Goal: Task Accomplishment & Management: Complete application form

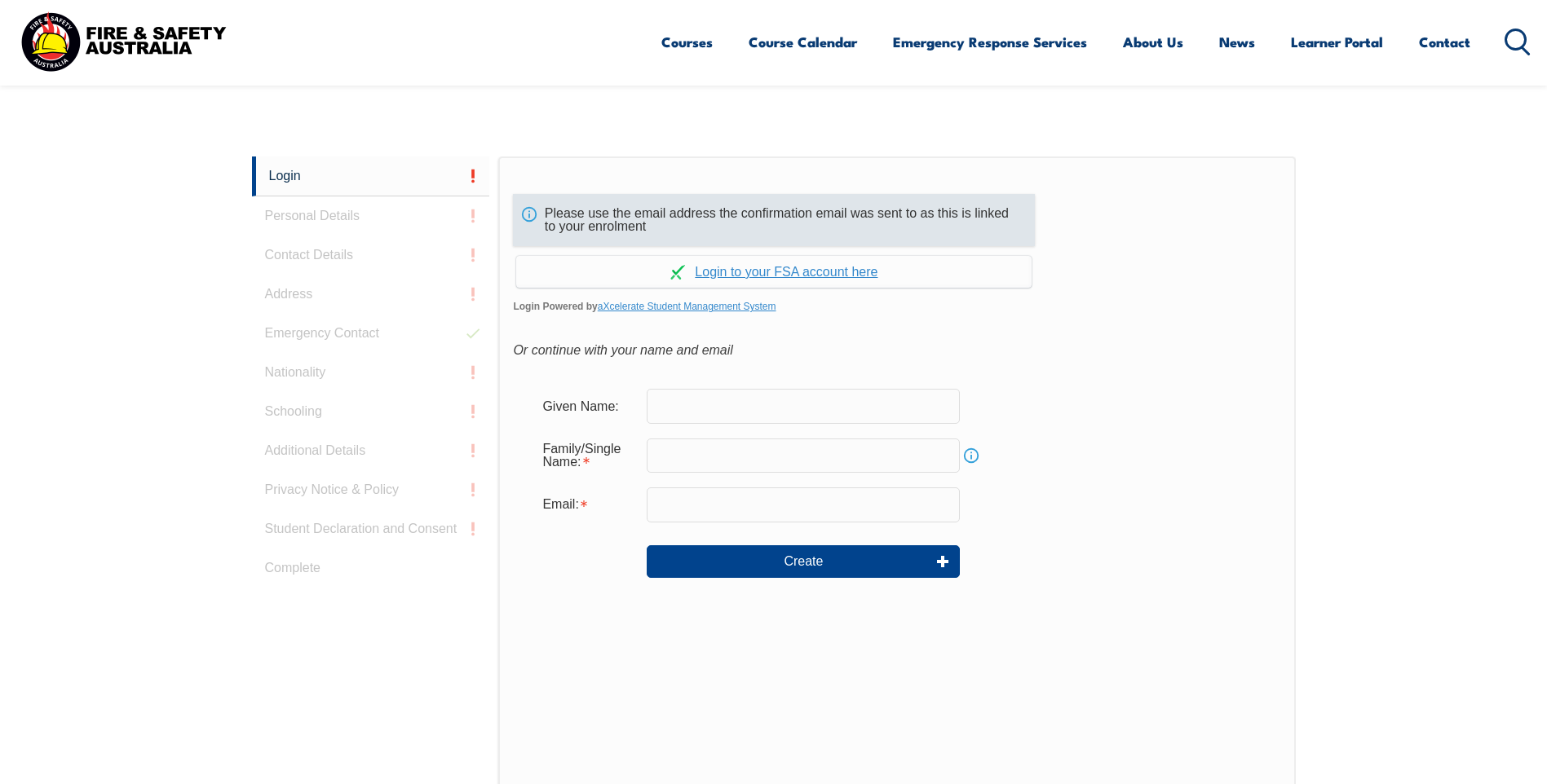
scroll to position [408, 0]
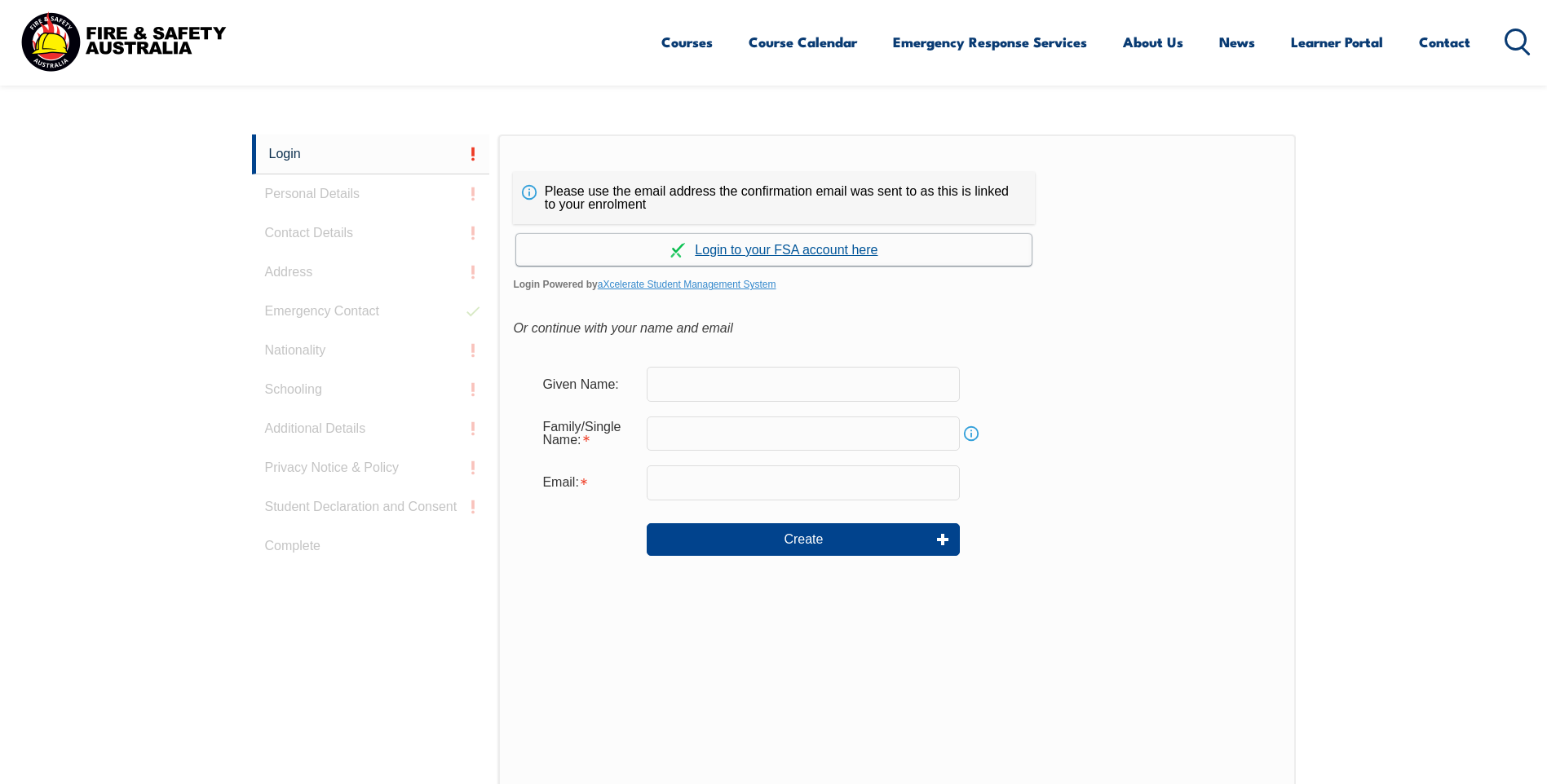
click at [792, 248] on link "Continue with aXcelerate" at bounding box center [774, 250] width 515 height 32
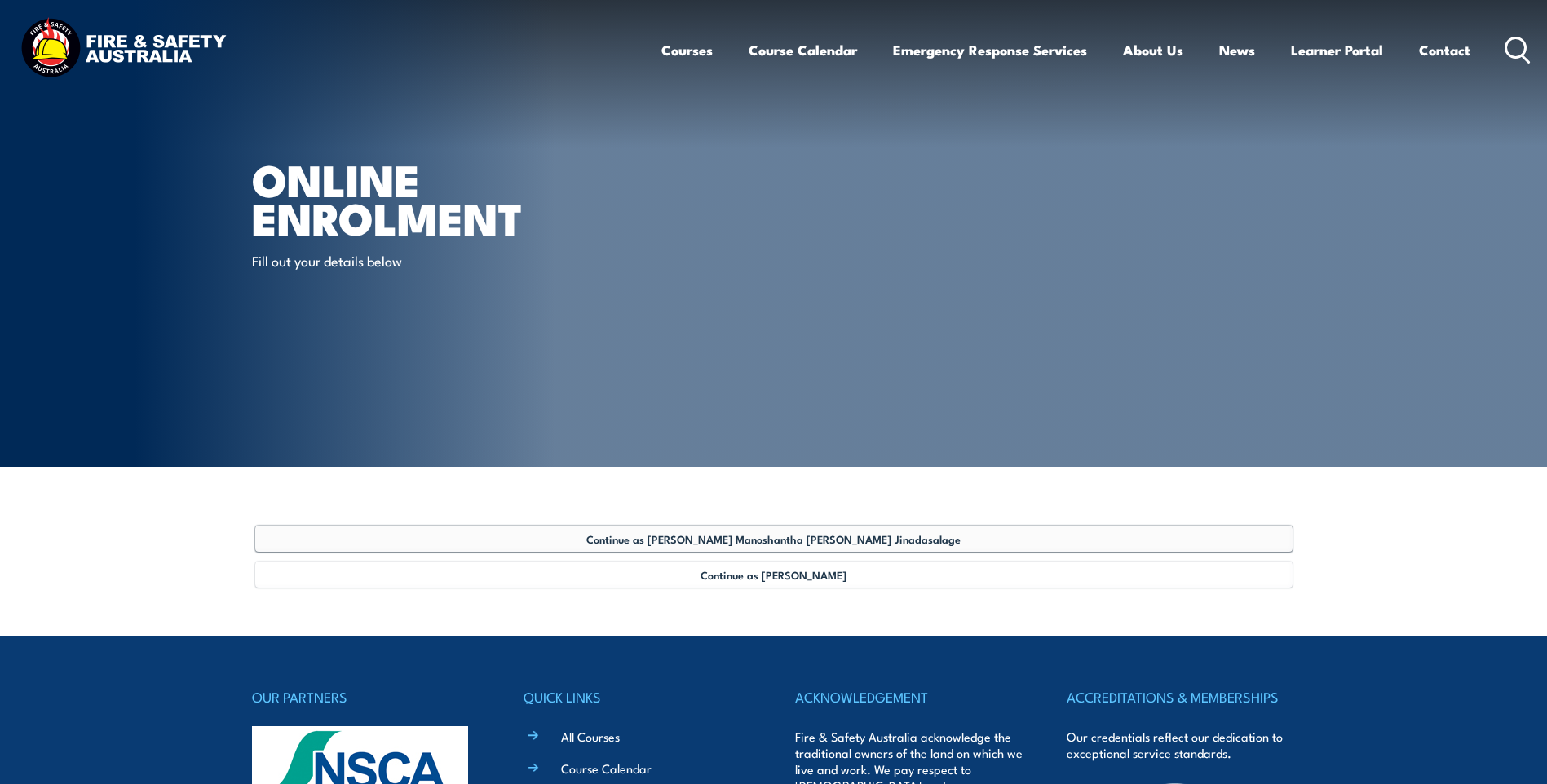
click at [785, 538] on span "Continue as Nirman Manoshantha Edvin Jinadasalage" at bounding box center [774, 539] width 375 height 13
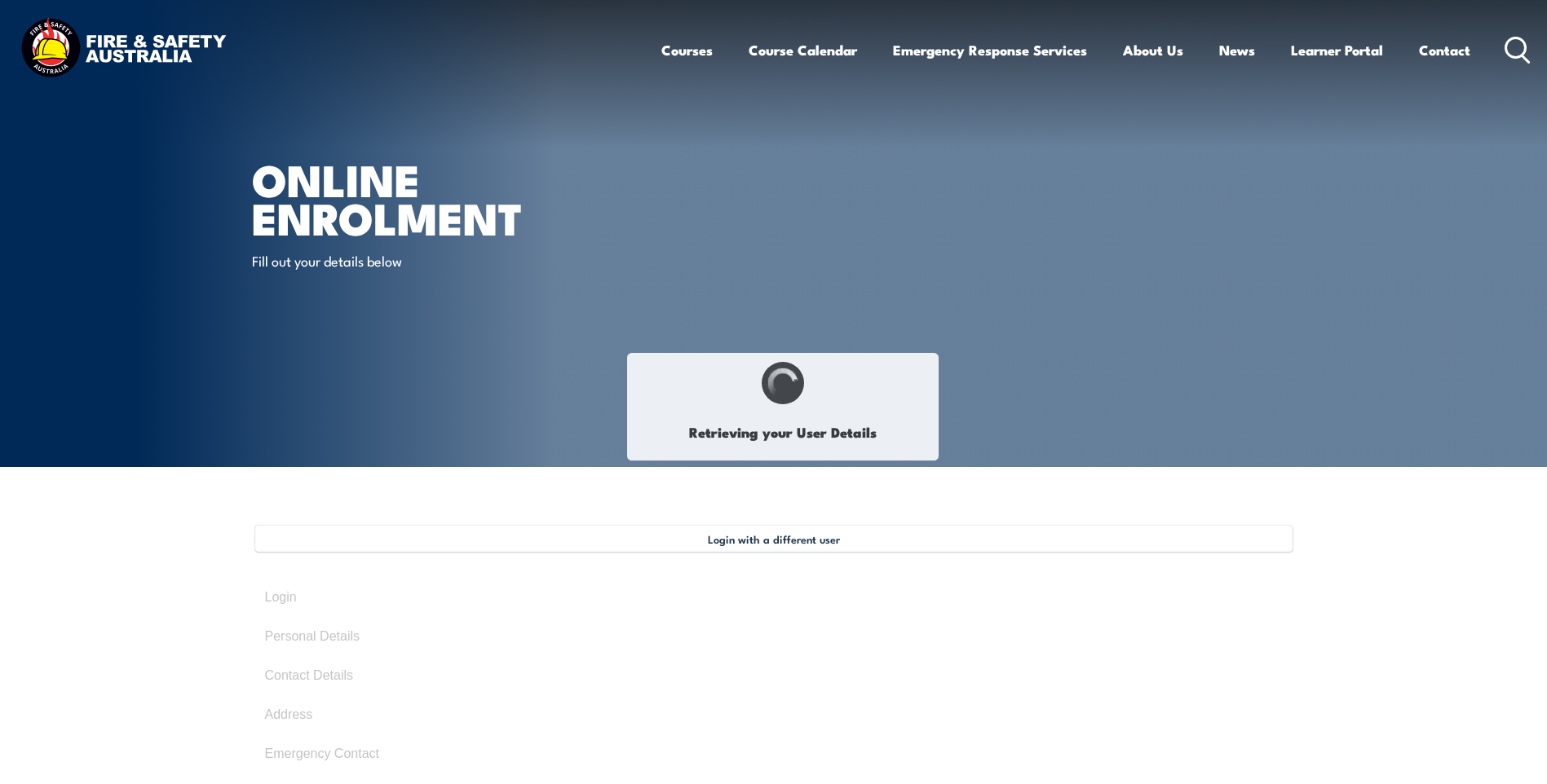
select select "Mr"
type input "Nirman Manoshantha"
type input "(Nirman)"
type input "Edvin Jinadasalage"
type input "June 18, 1989"
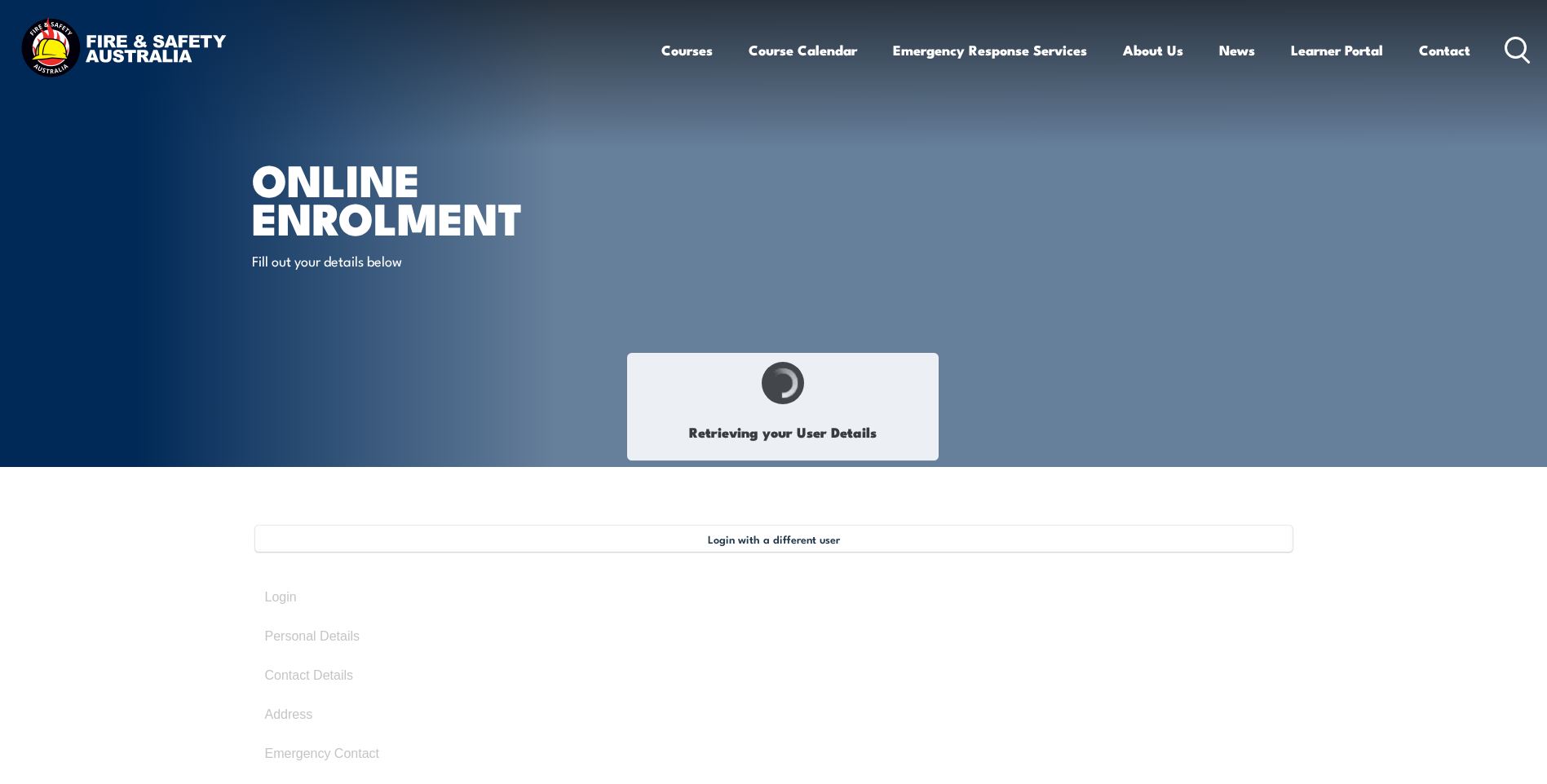
type input "QWKD5DA7TJ"
select select "M"
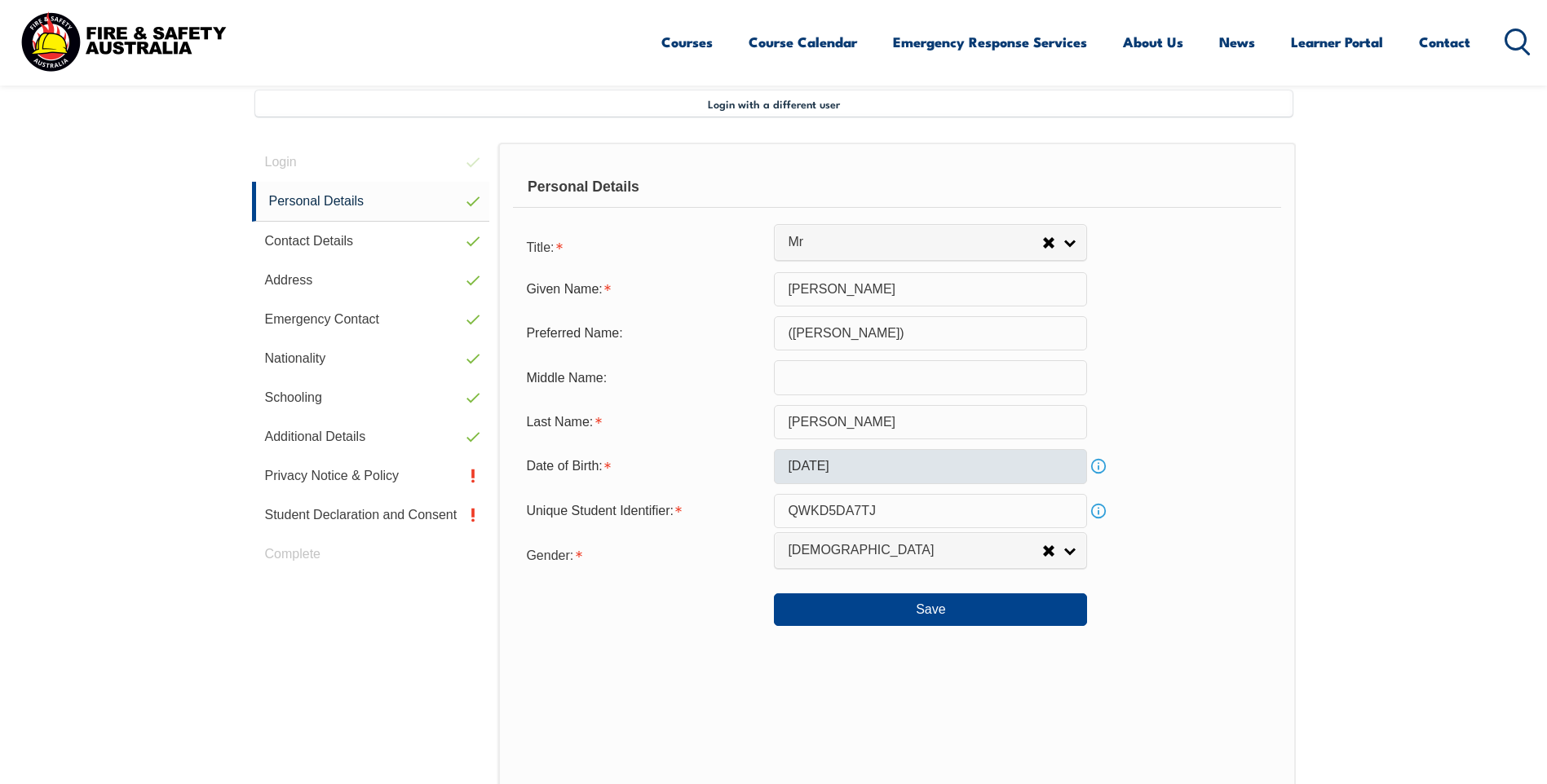
scroll to position [444, 0]
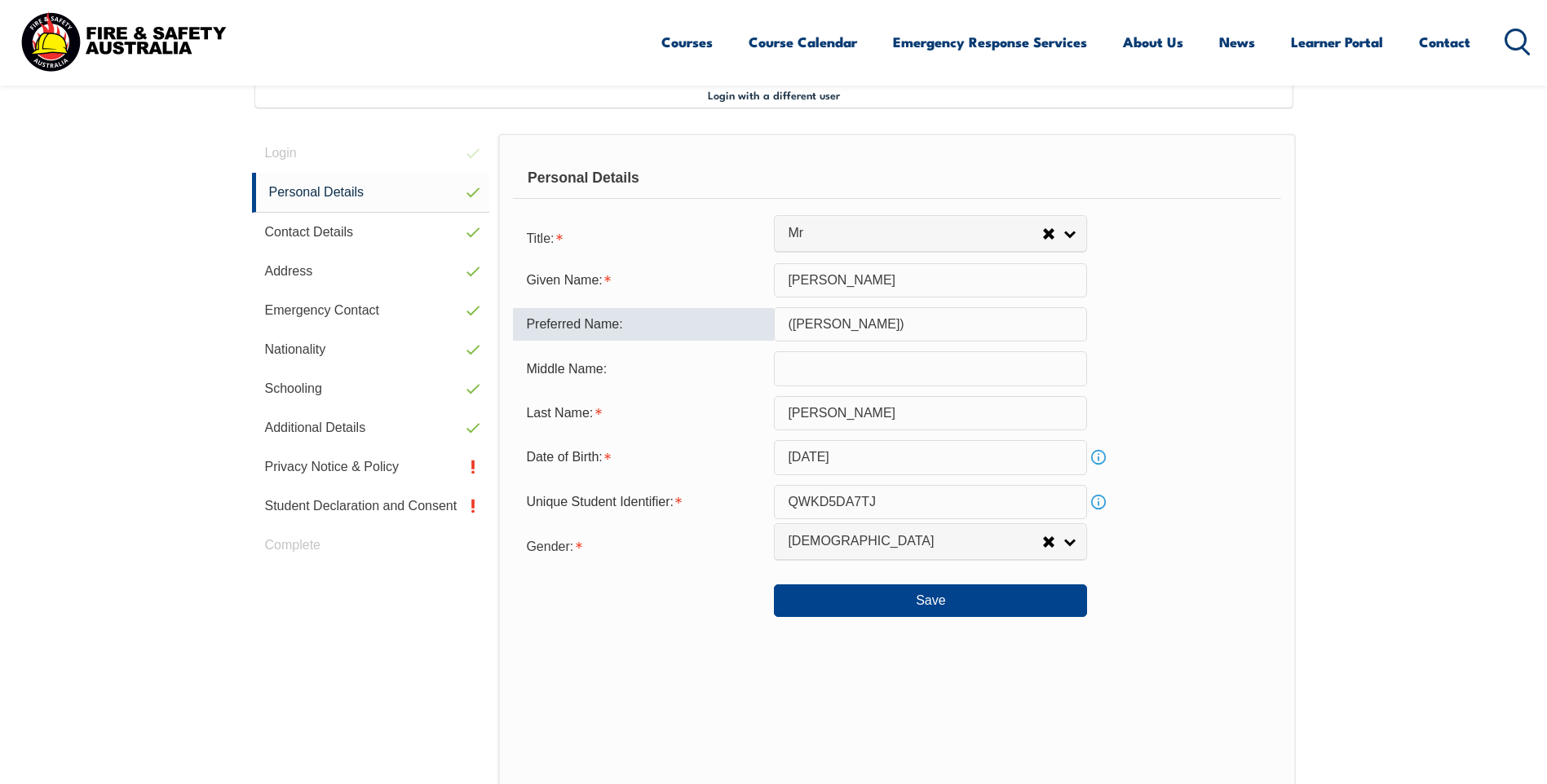
drag, startPoint x: 849, startPoint y: 316, endPoint x: 714, endPoint y: 309, distance: 135.2
click at [714, 309] on div "Preferred Name: (Nirman)" at bounding box center [896, 324] width 768 height 34
click at [1168, 361] on div "Middle Name:" at bounding box center [896, 368] width 768 height 34
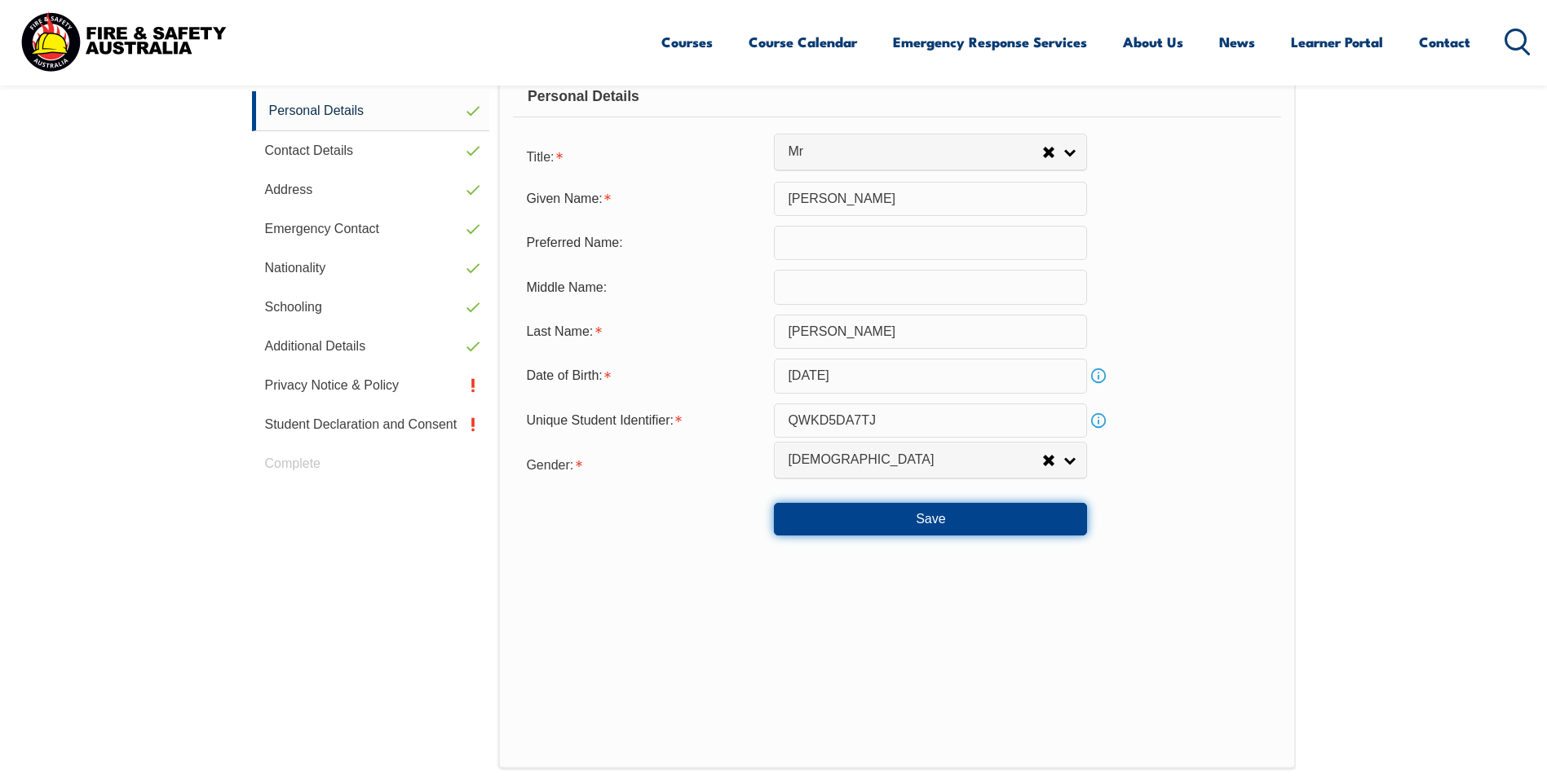
click at [933, 515] on button "Save" at bounding box center [930, 519] width 313 height 33
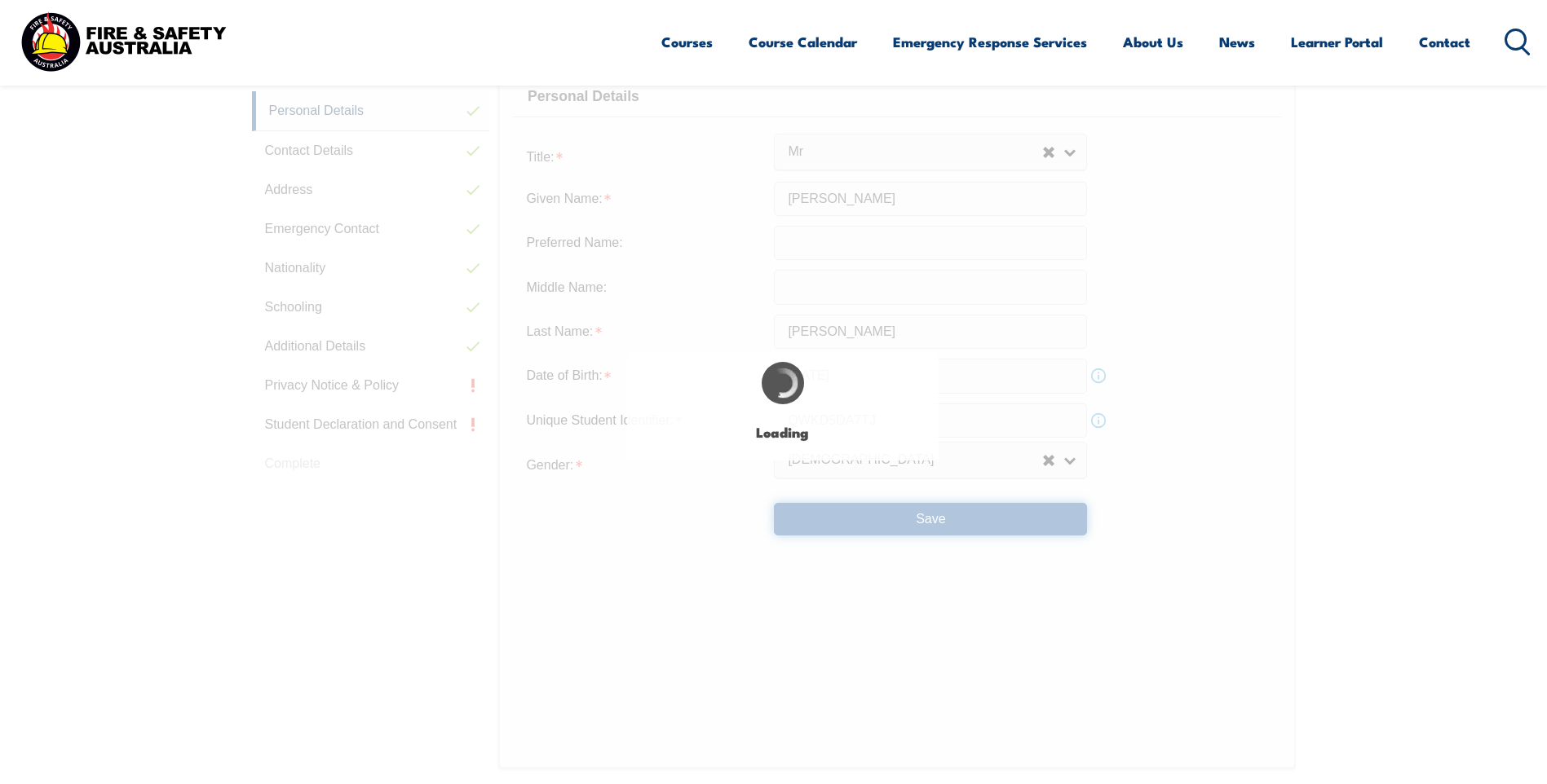
type input "(Nirman)"
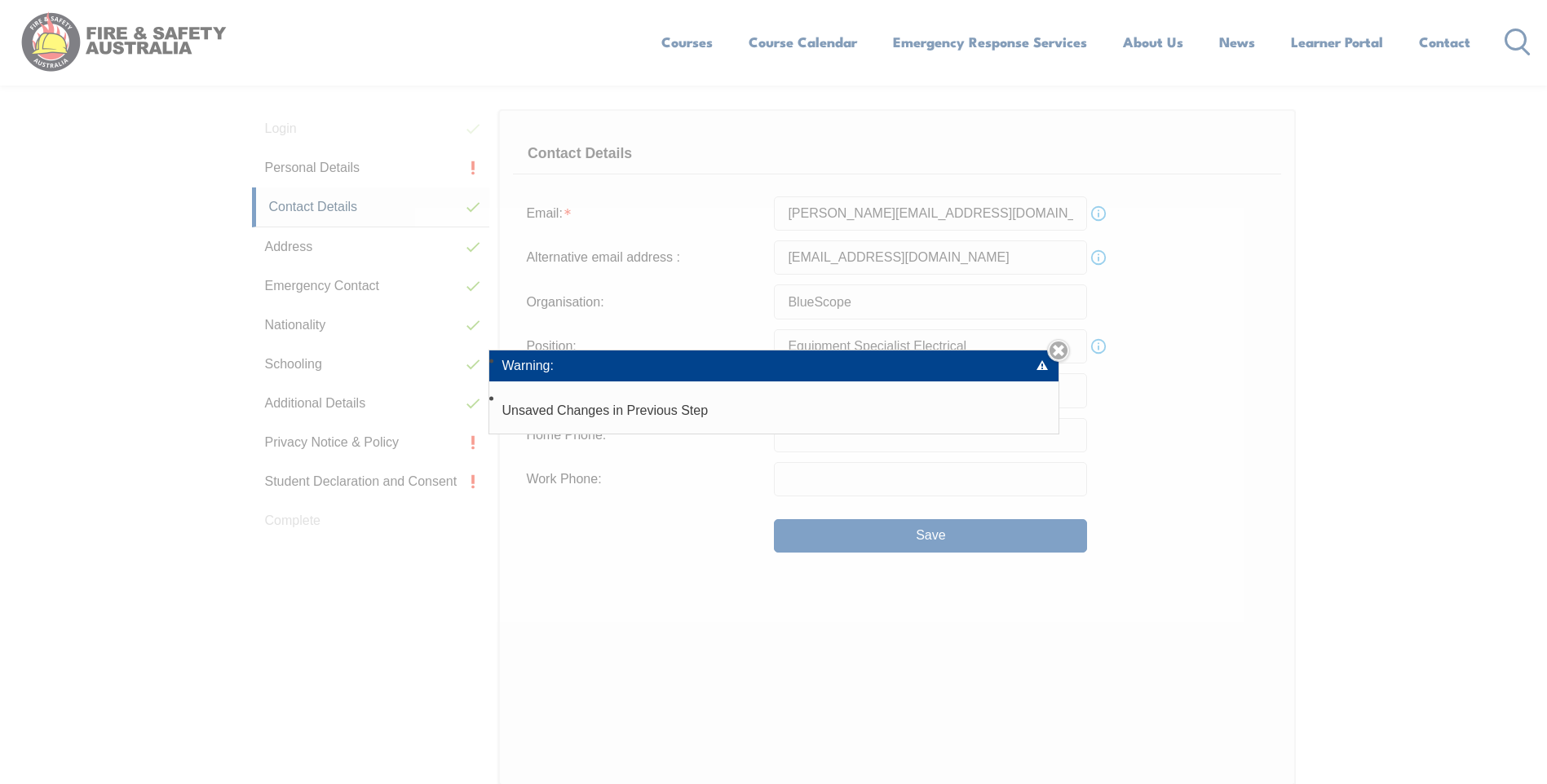
scroll to position [444, 0]
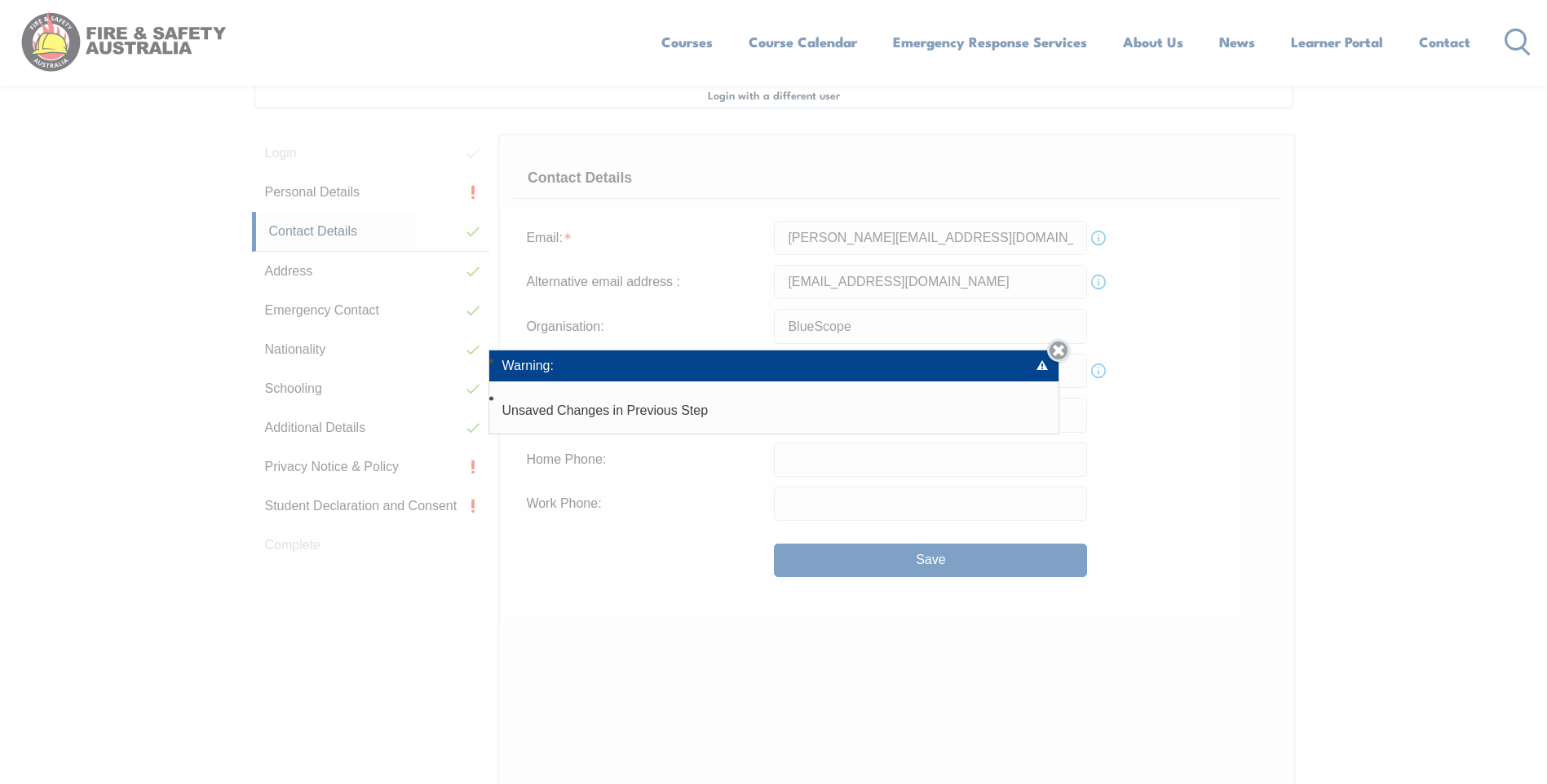
click at [1068, 350] on link "Close" at bounding box center [1059, 351] width 23 height 23
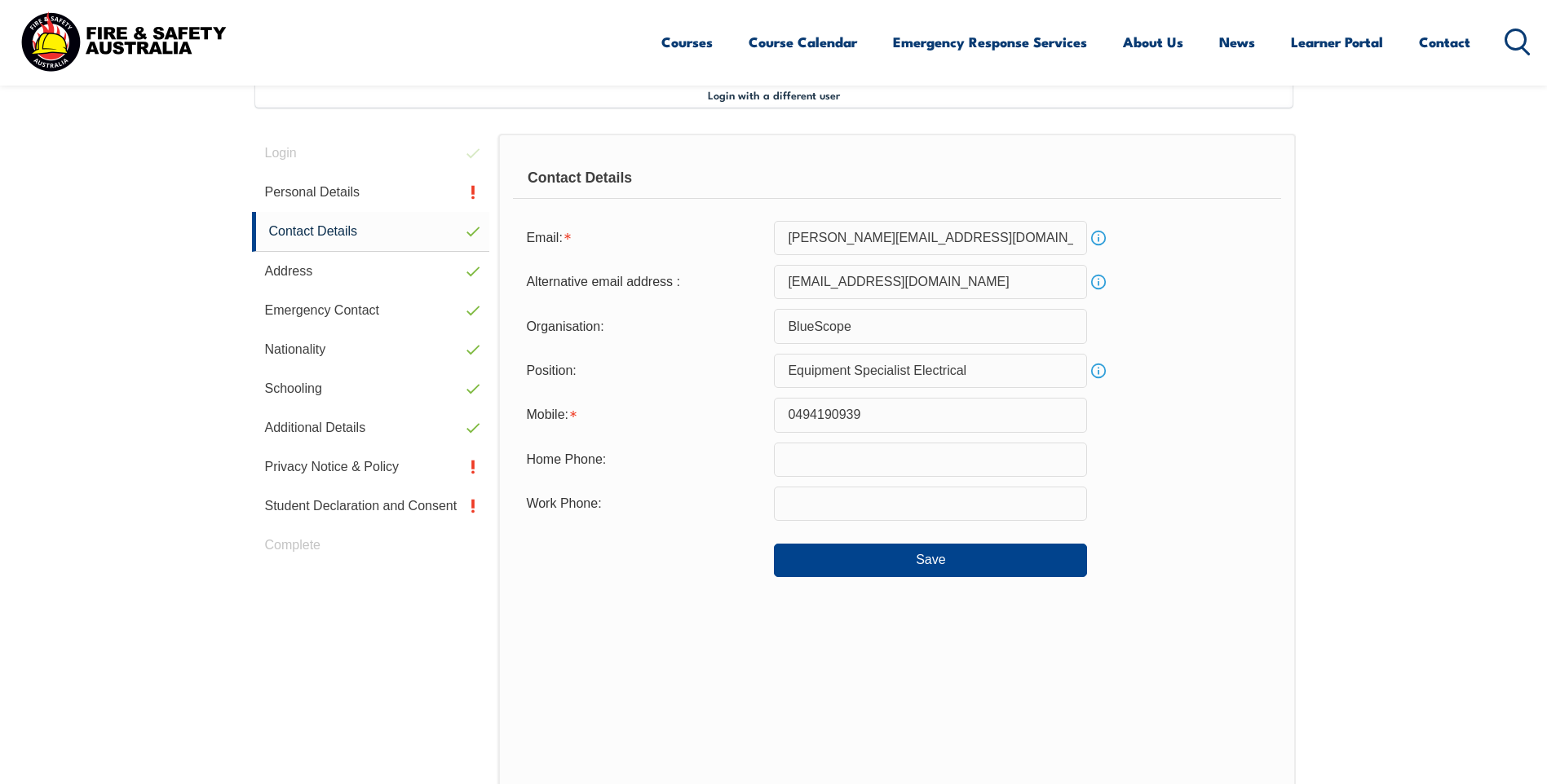
click at [823, 463] on input "text" at bounding box center [930, 460] width 313 height 34
click at [1208, 470] on div "Home Phone:" at bounding box center [896, 460] width 768 height 34
click at [977, 557] on button "Save" at bounding box center [930, 560] width 313 height 33
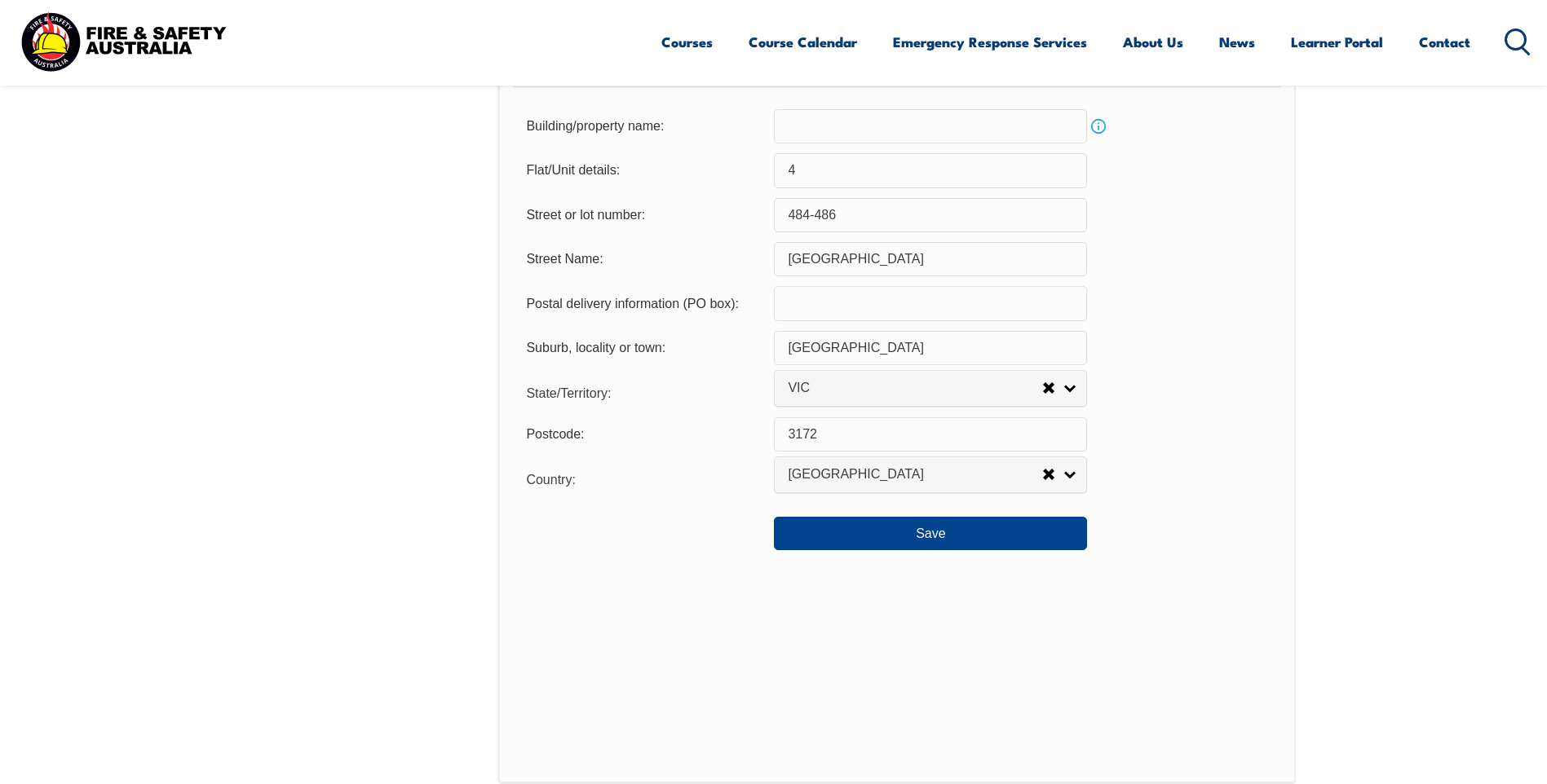
scroll to position [1259, 0]
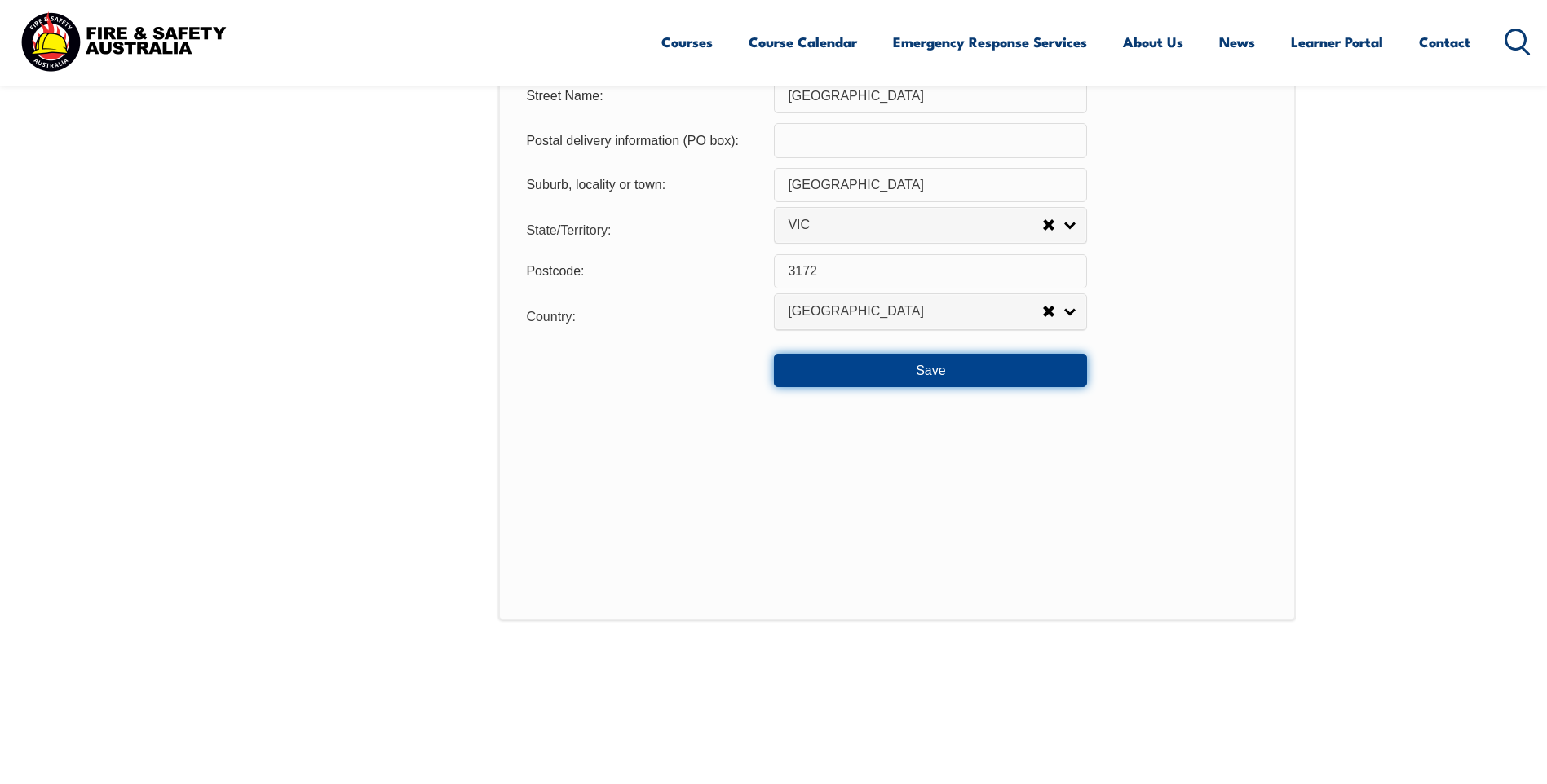
click at [920, 377] on button "Save" at bounding box center [930, 370] width 313 height 33
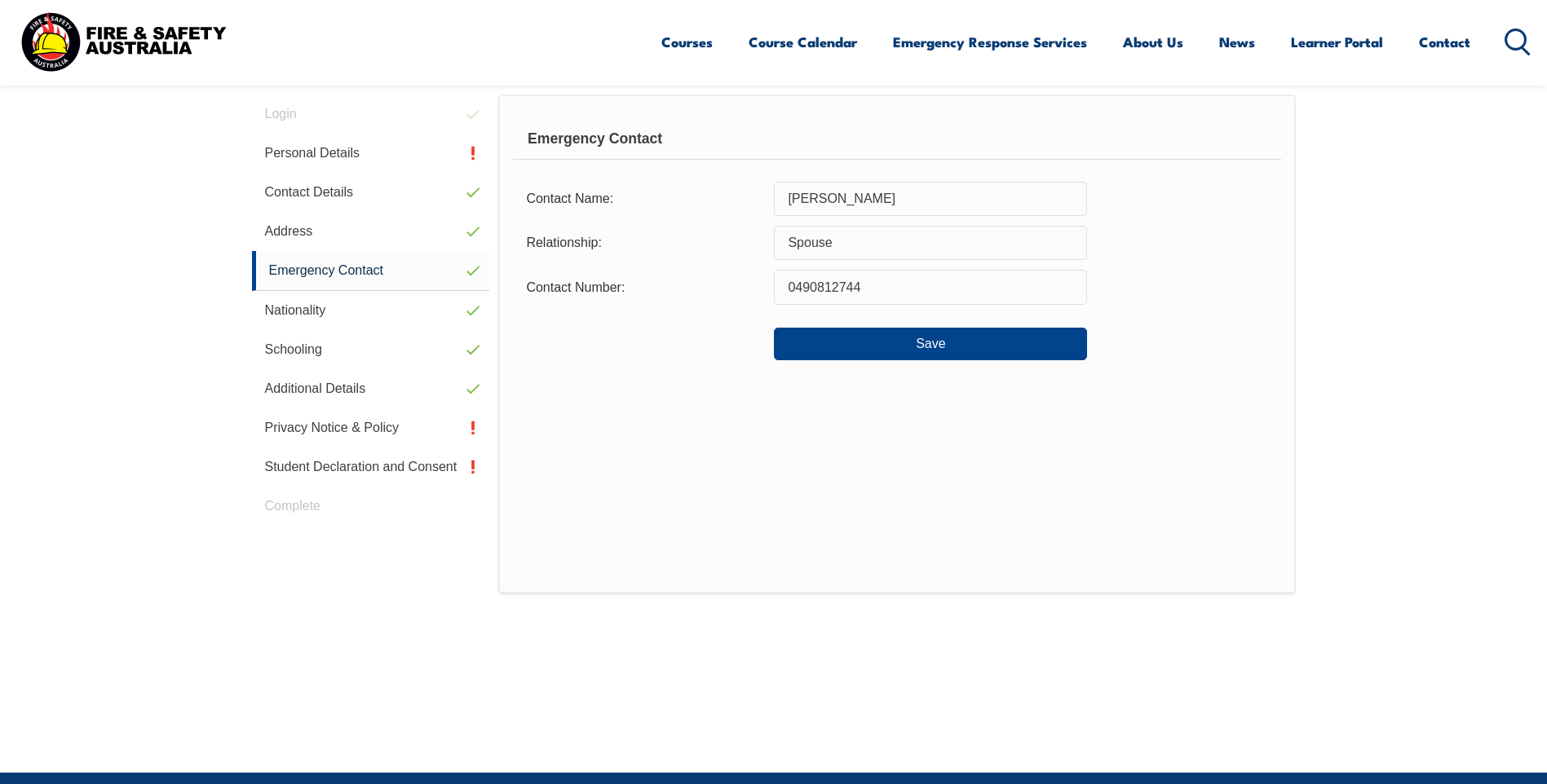
scroll to position [444, 0]
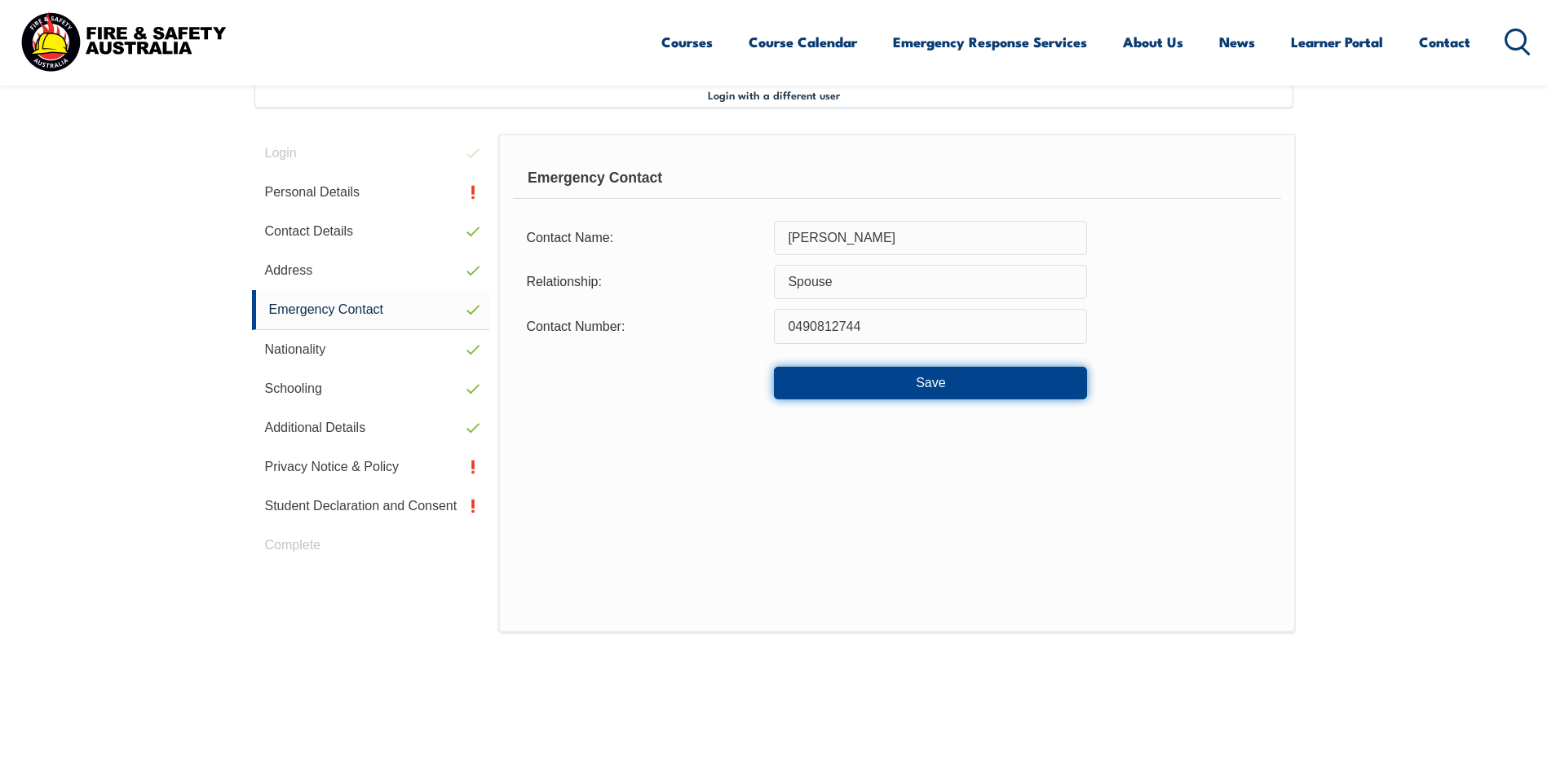
click at [930, 392] on button "Save" at bounding box center [930, 382] width 313 height 33
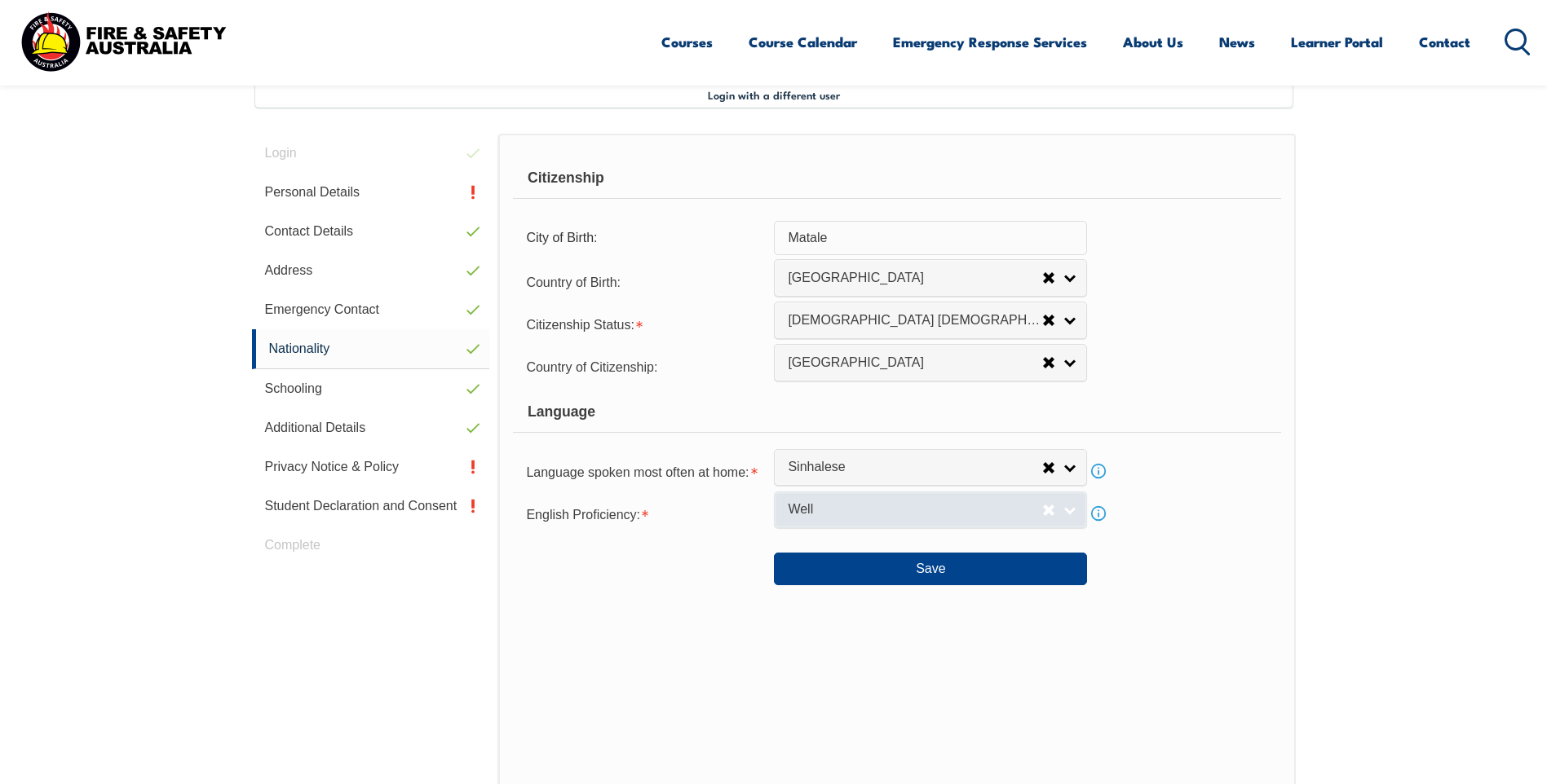
click at [1073, 513] on link "Well" at bounding box center [930, 510] width 313 height 37
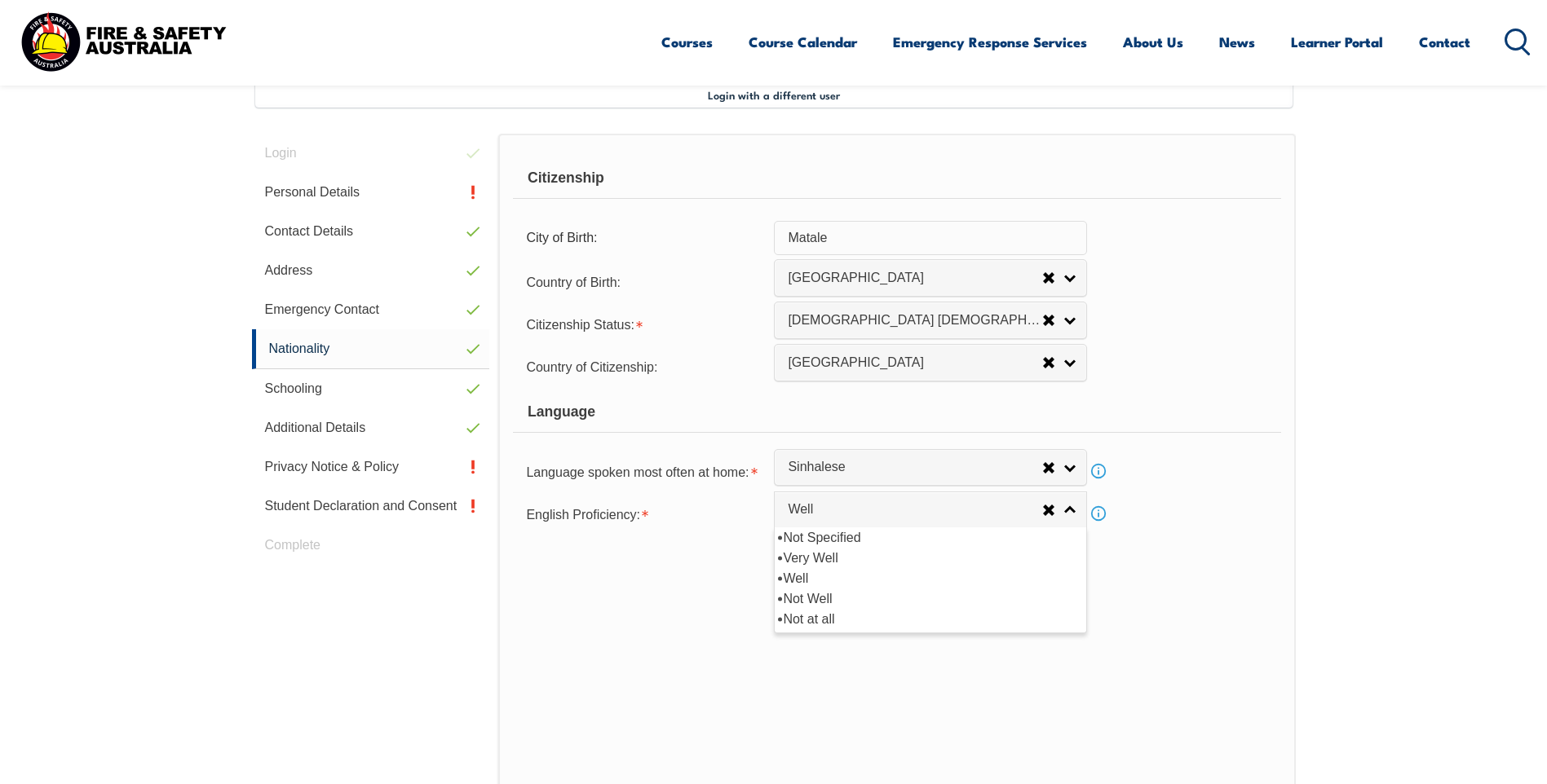
click at [1101, 512] on link "Info" at bounding box center [1098, 513] width 23 height 23
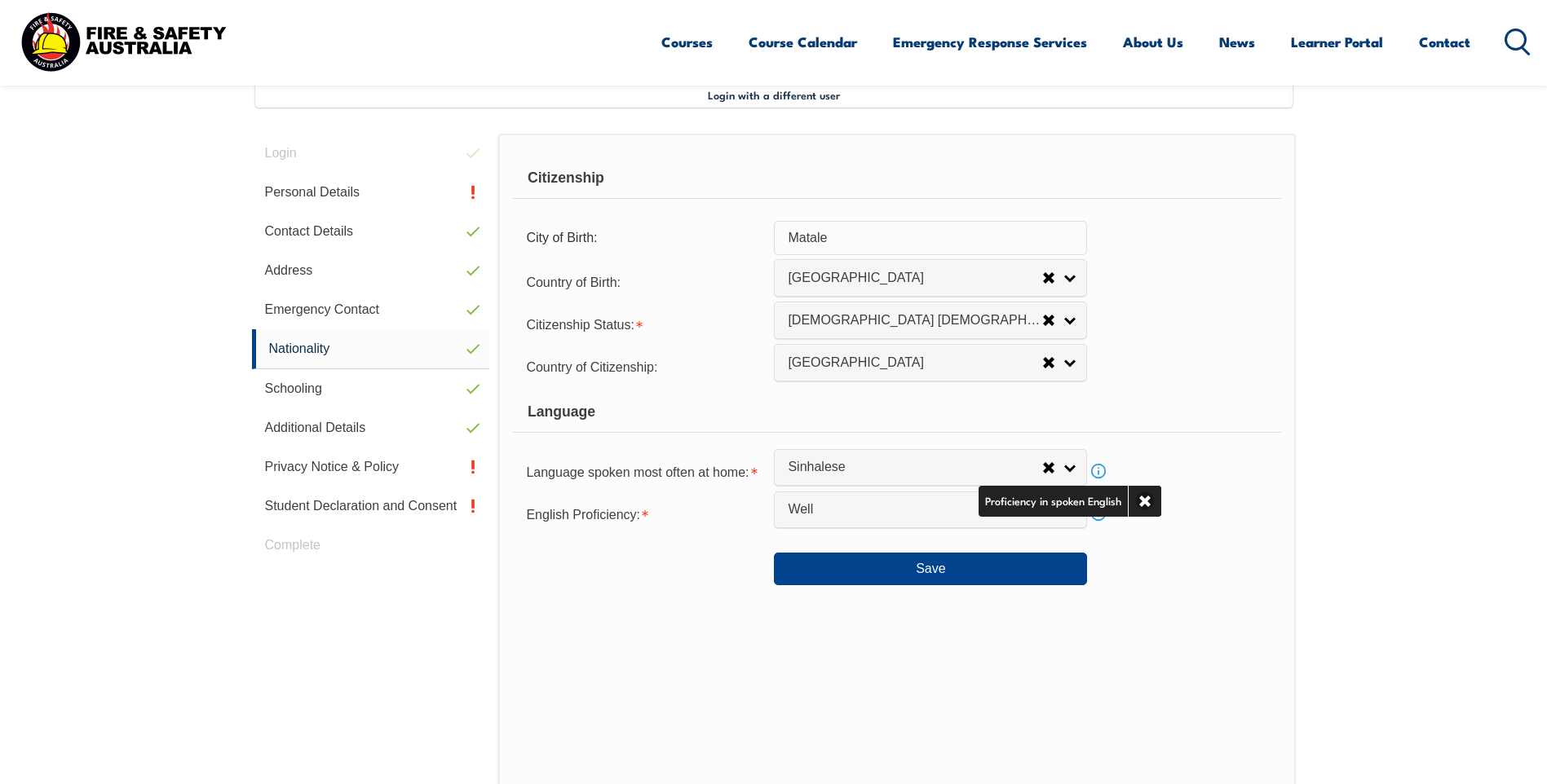
click at [1125, 554] on div "Save" at bounding box center [896, 563] width 768 height 46
click at [1100, 512] on link "Info" at bounding box center [1098, 513] width 23 height 23
click at [1127, 563] on div "Save" at bounding box center [896, 563] width 768 height 46
click at [1073, 518] on link "Well" at bounding box center [930, 510] width 313 height 37
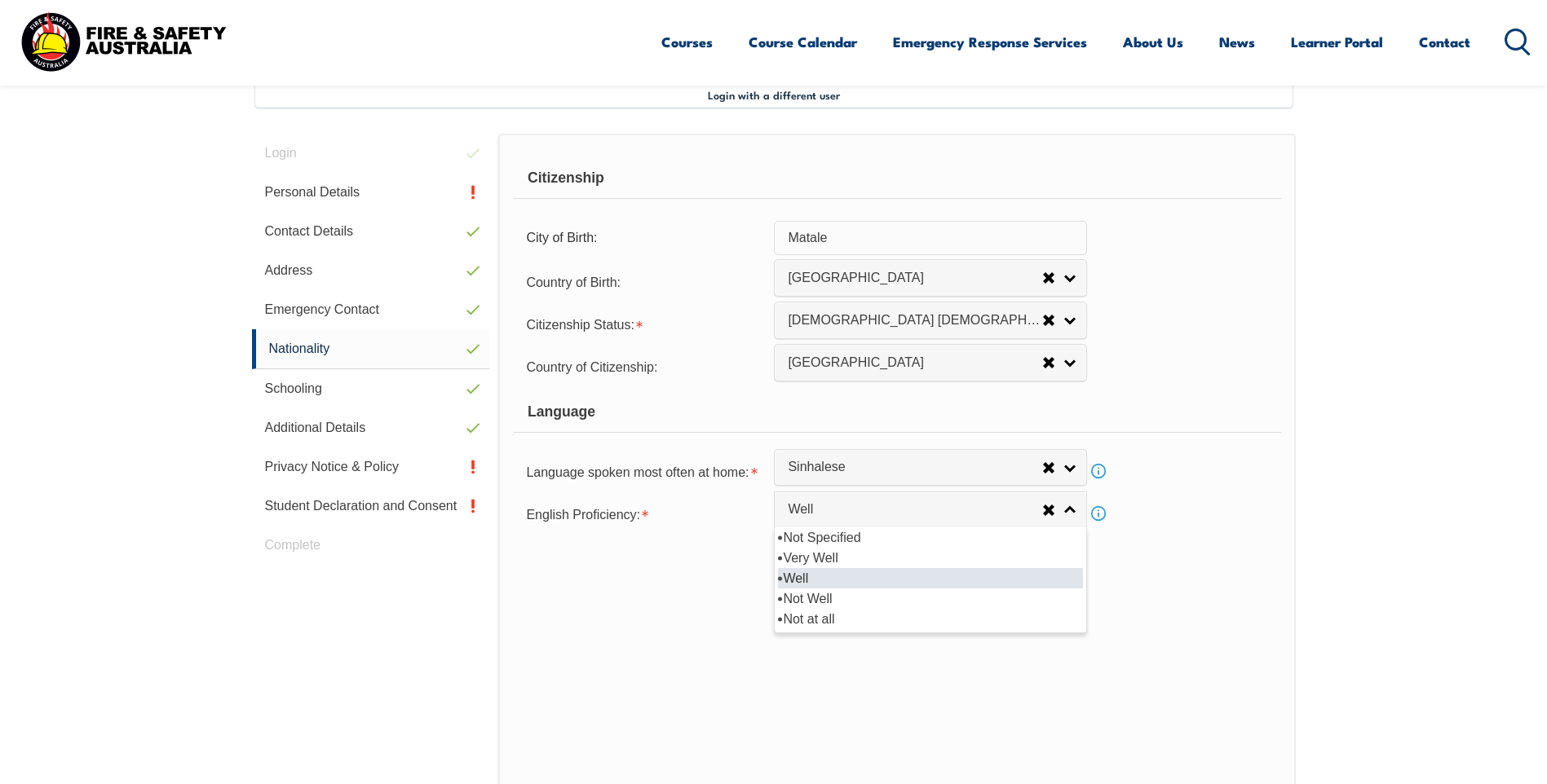
click at [1142, 568] on div "Save" at bounding box center [896, 563] width 768 height 46
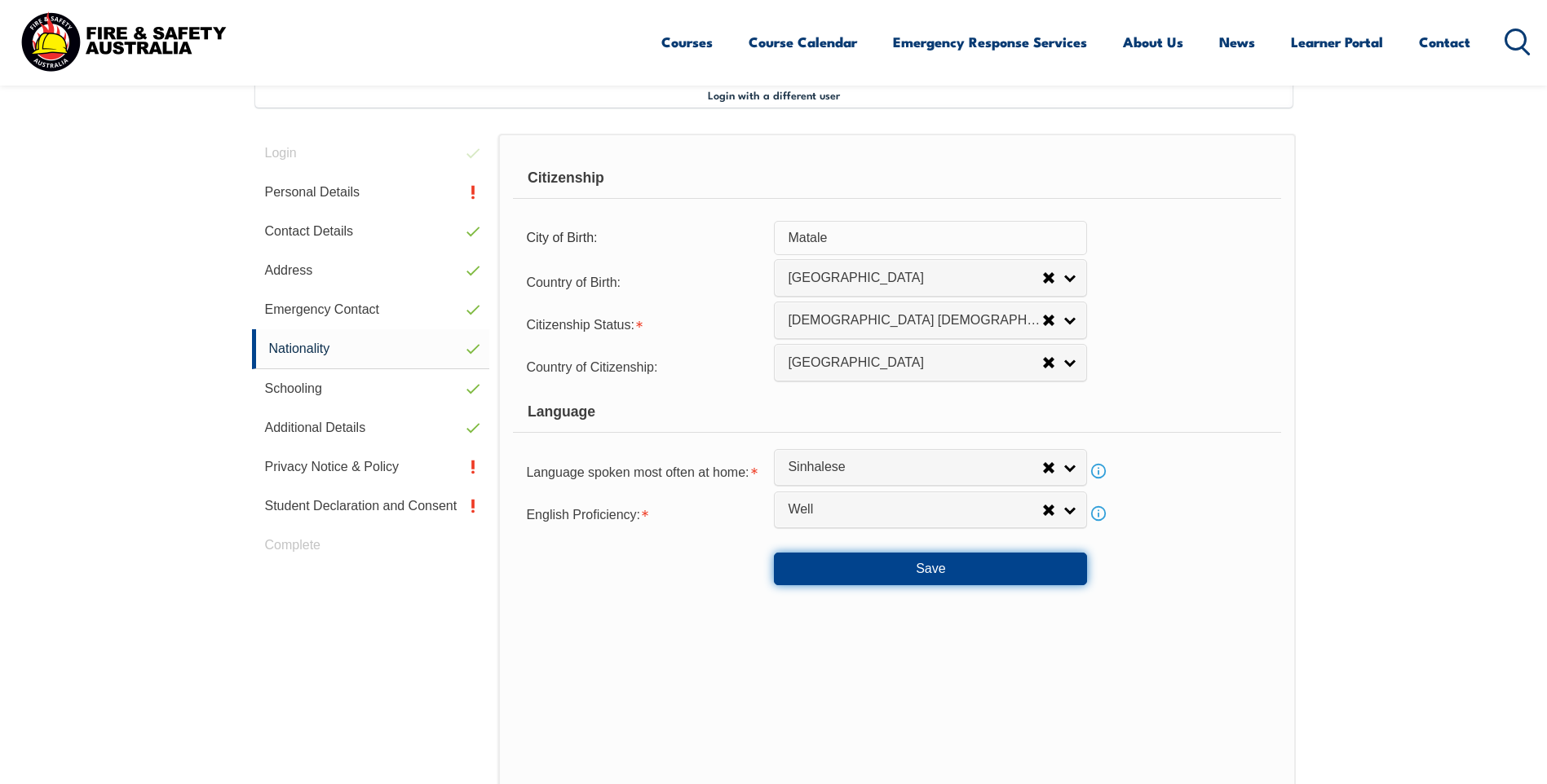
click at [827, 576] on button "Save" at bounding box center [930, 569] width 313 height 33
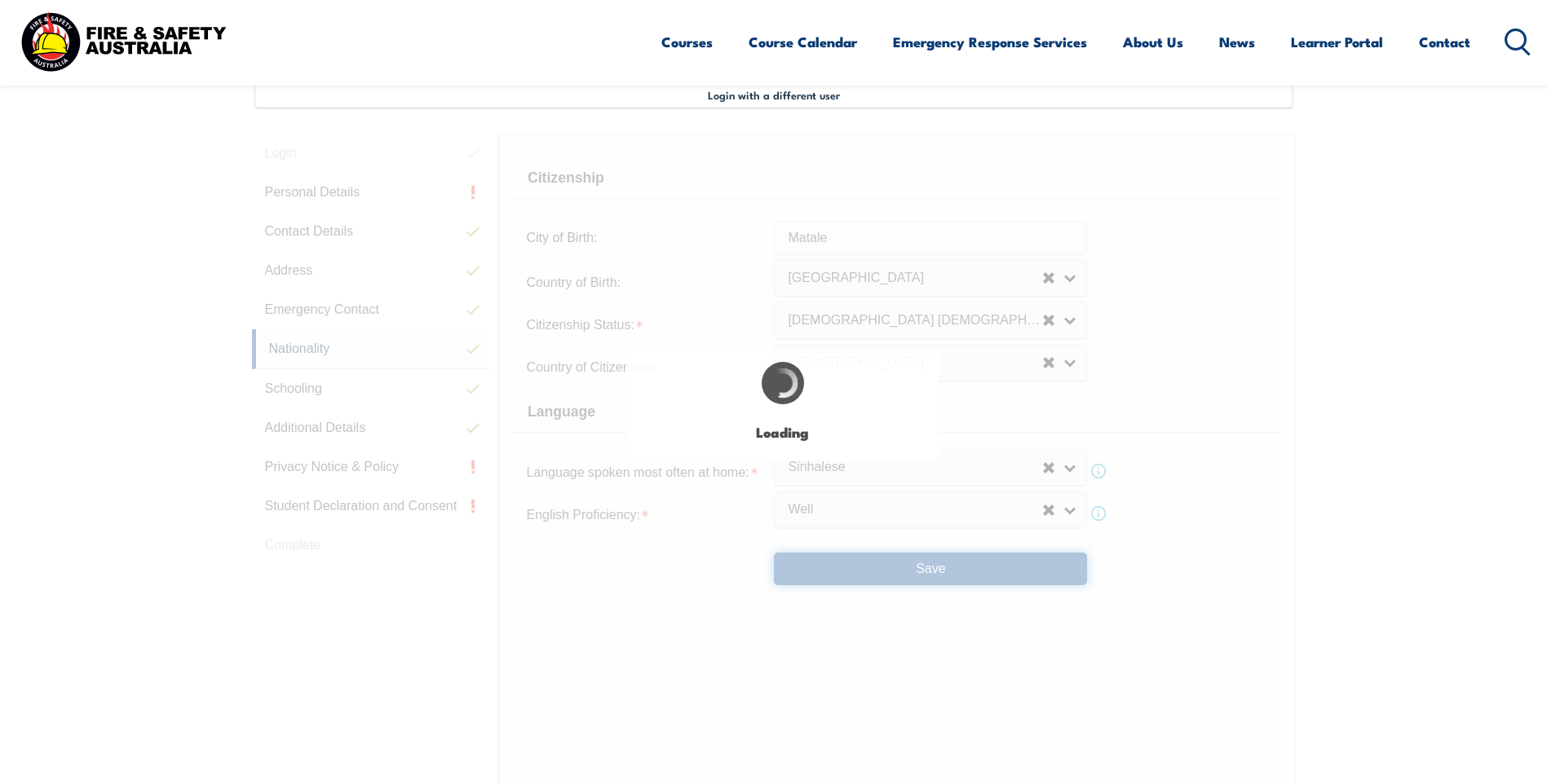
select select "false"
select select "true"
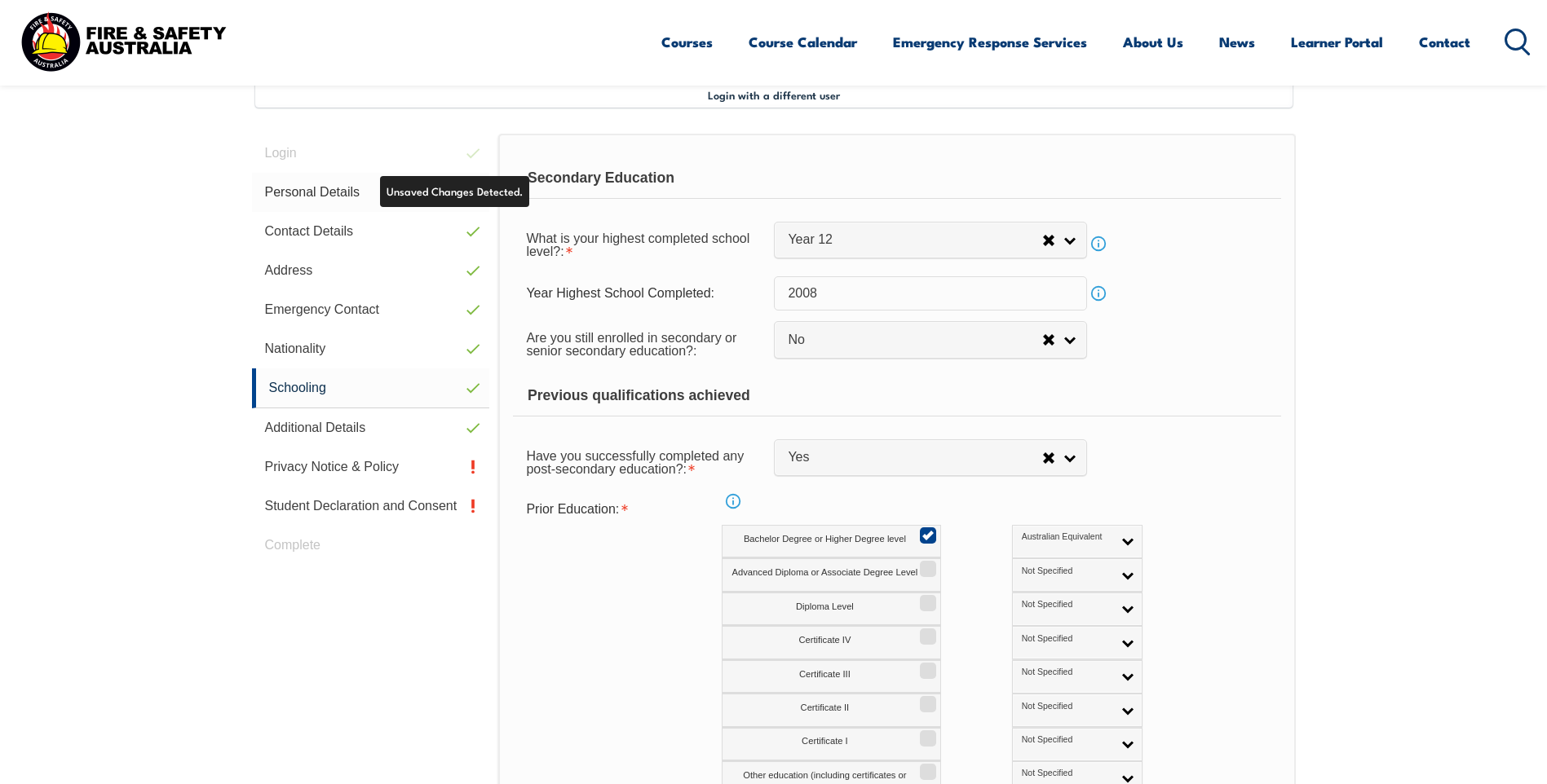
click at [457, 196] on link "Personal Details" at bounding box center [371, 192] width 238 height 40
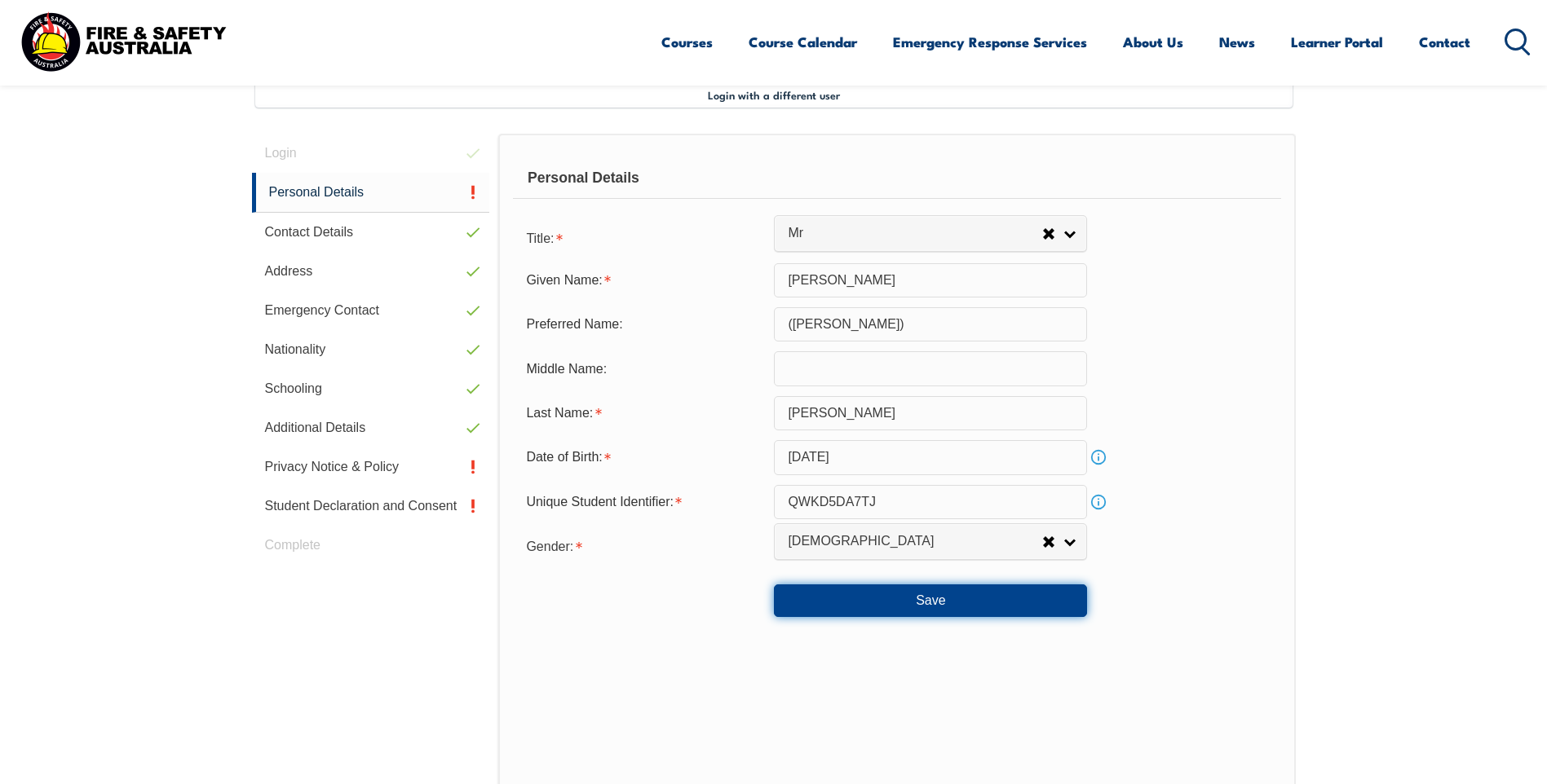
click at [1007, 597] on button "Save" at bounding box center [930, 600] width 313 height 33
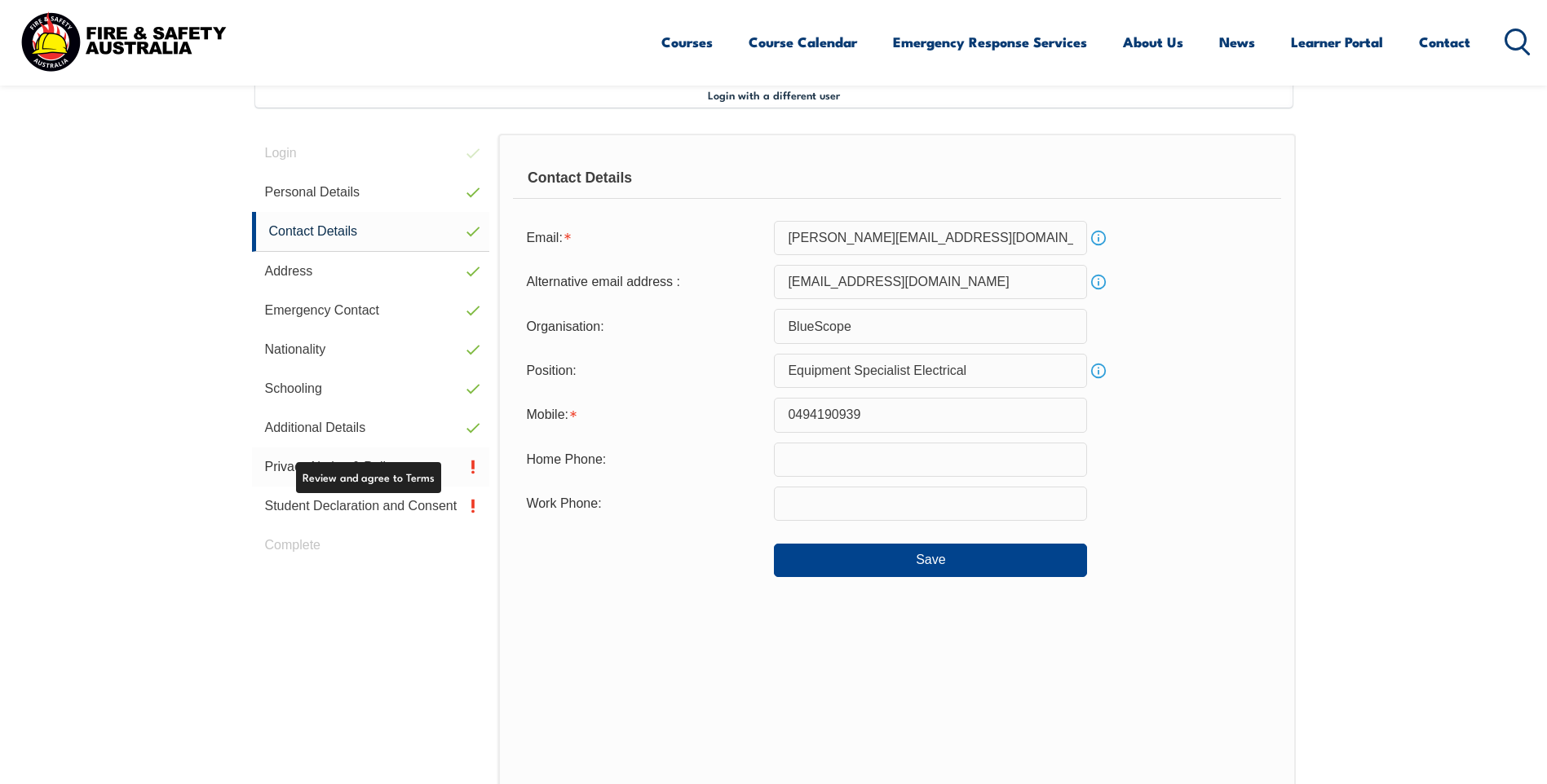
click at [449, 468] on link "Privacy Notice & Policy" at bounding box center [371, 467] width 238 height 40
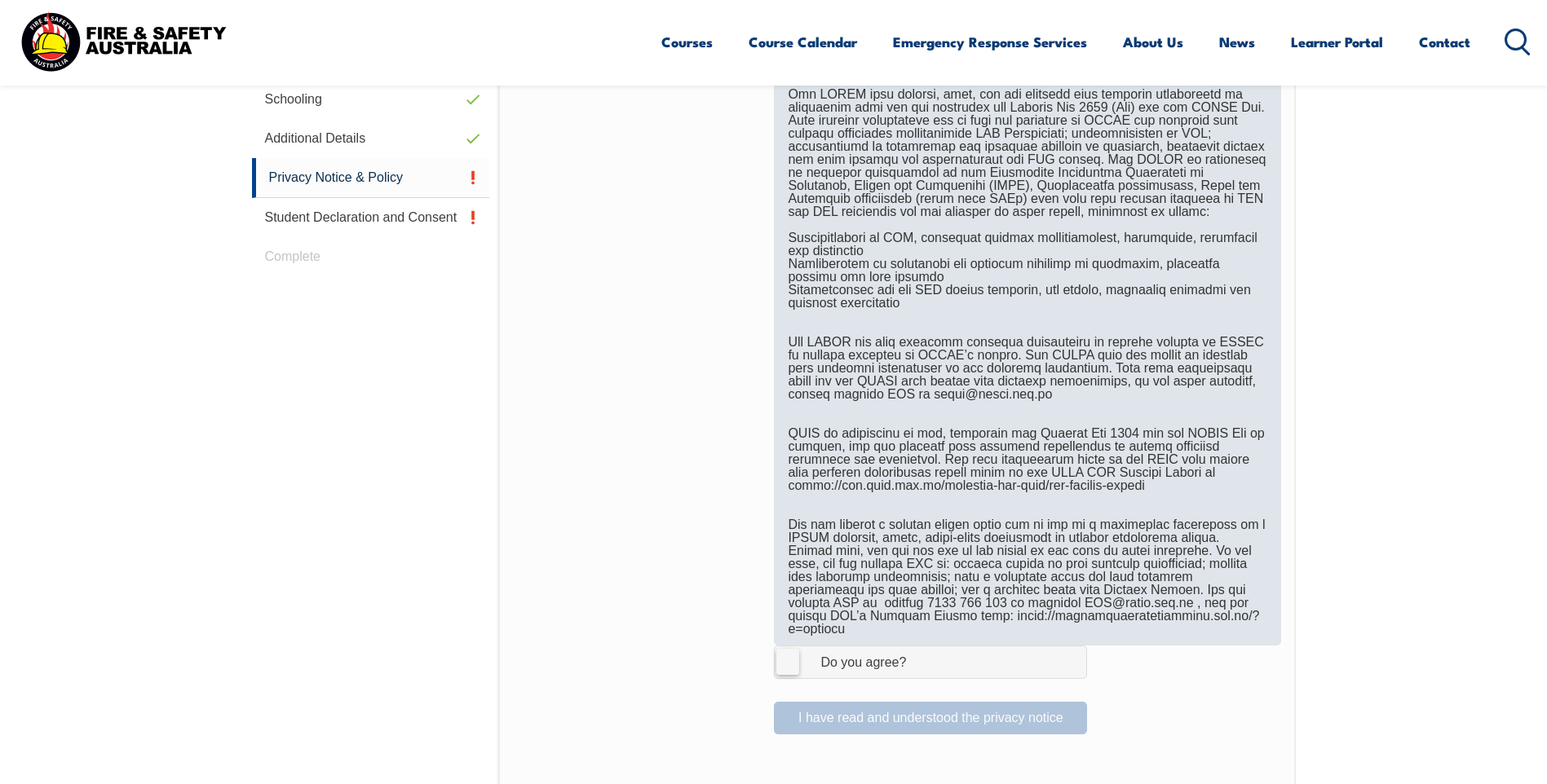
scroll to position [770, 0]
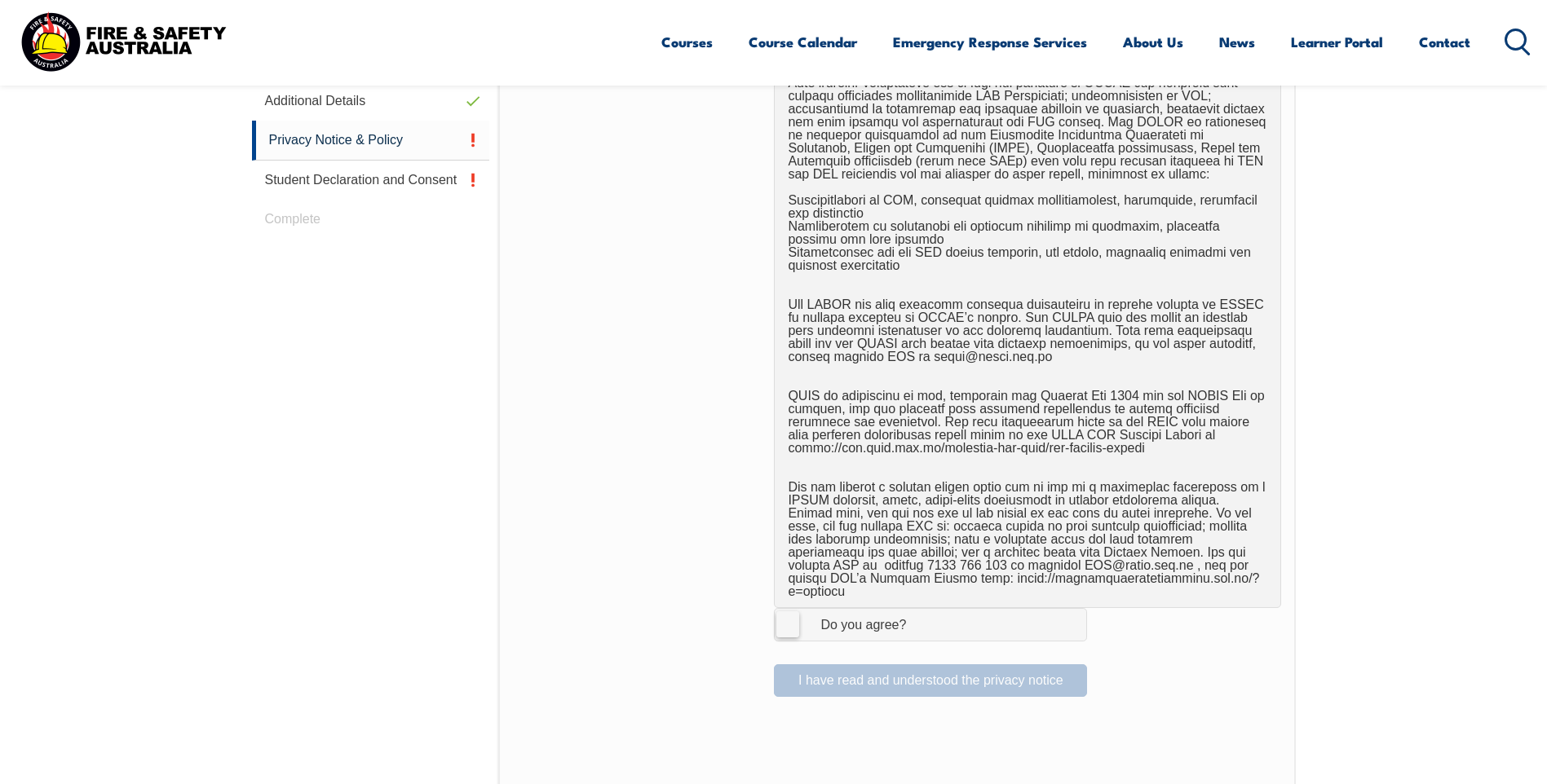
click at [787, 612] on label "I Agree Do you agree?" at bounding box center [930, 624] width 313 height 33
click at [919, 612] on input "I Agree Do you agree?" at bounding box center [933, 624] width 28 height 31
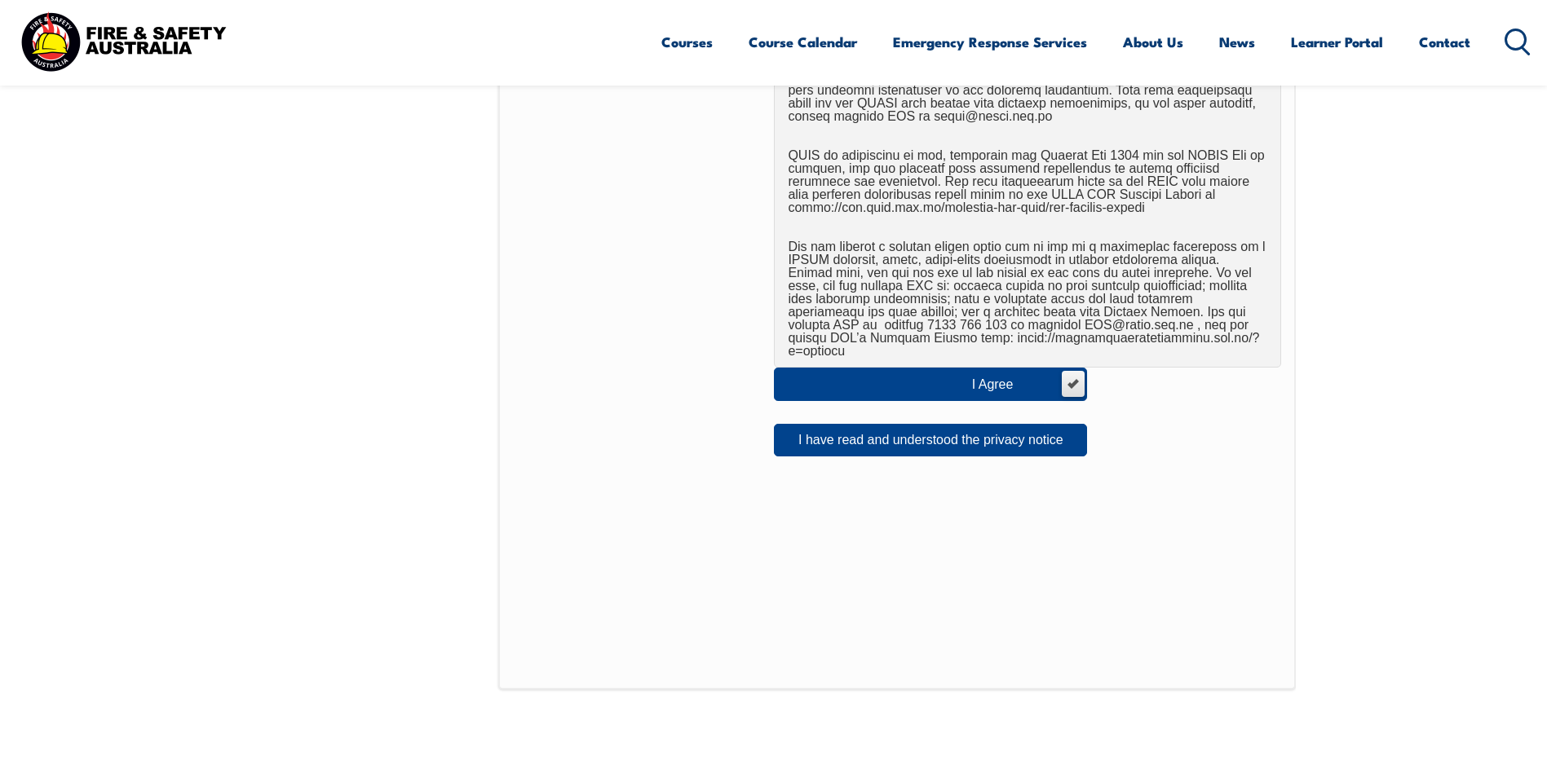
scroll to position [1015, 0]
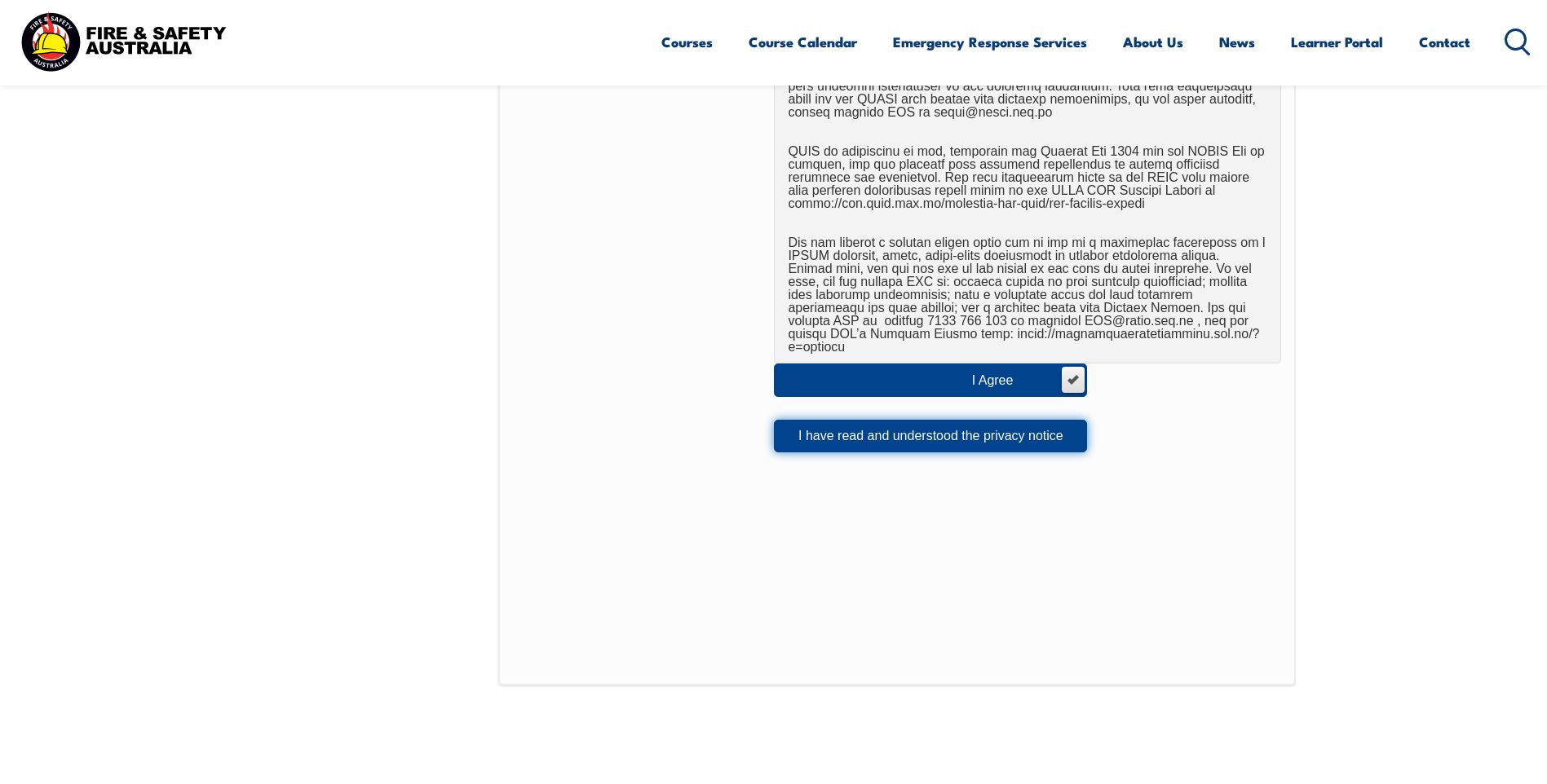
click at [939, 431] on button "I have read and understood the privacy notice" at bounding box center [930, 436] width 313 height 33
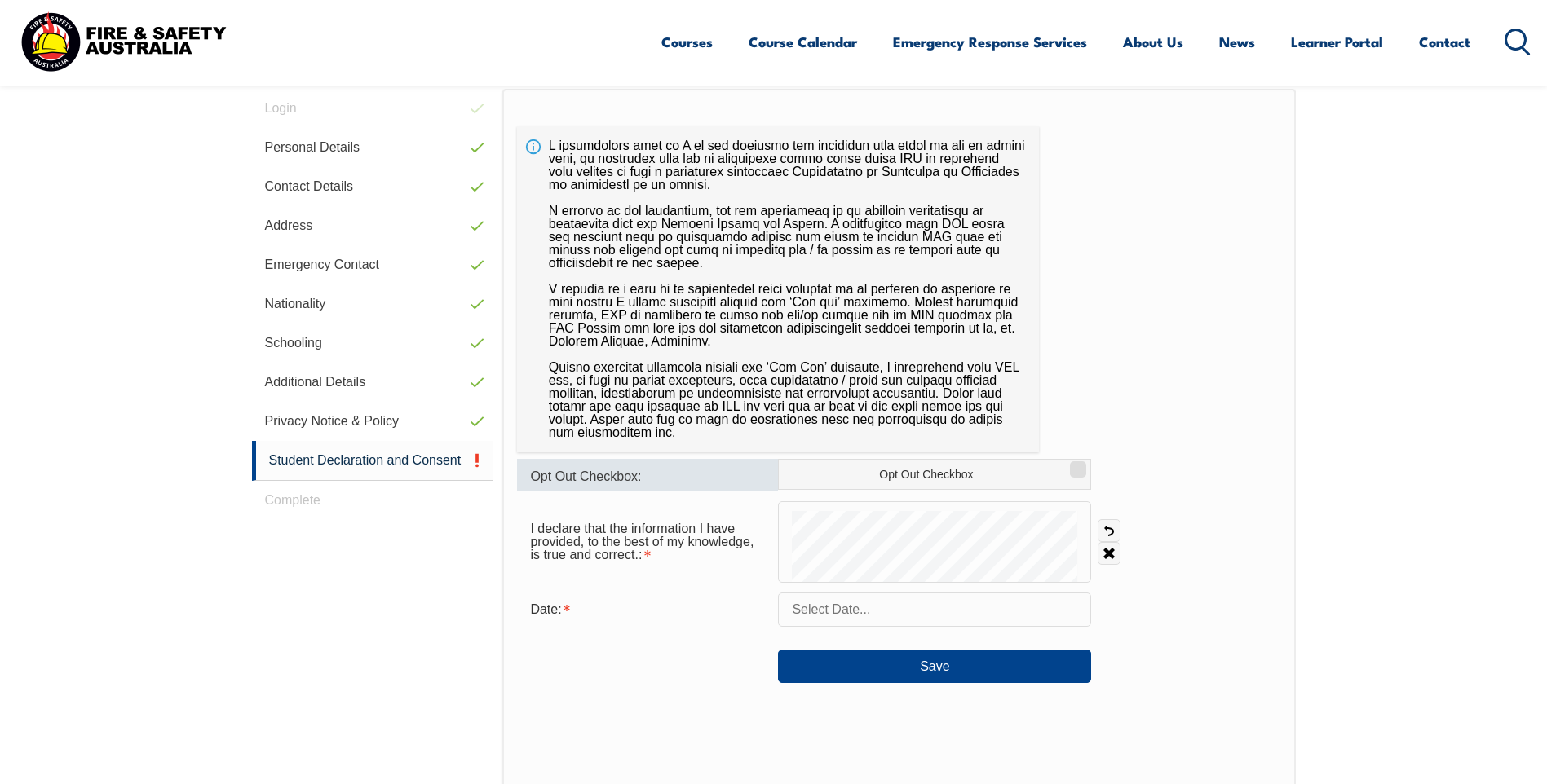
scroll to position [607, 0]
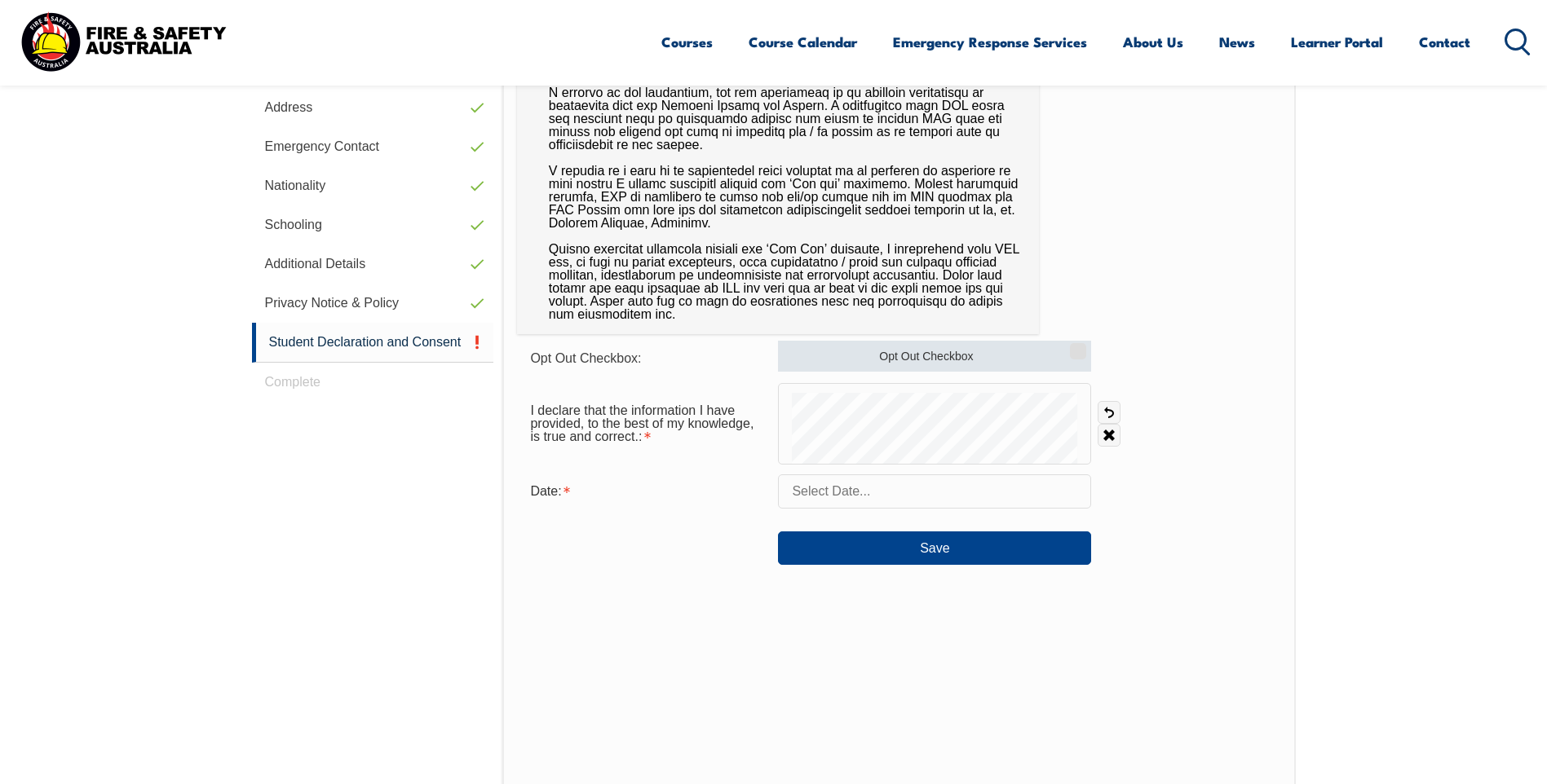
click at [944, 359] on label "Opt Out Checkbox" at bounding box center [935, 356] width 313 height 31
click at [1071, 346] on input "Opt Out Checkbox" at bounding box center [1076, 345] width 10 height 2
click at [944, 359] on label "Opt Out Checkbox" at bounding box center [935, 356] width 313 height 31
click at [1071, 346] on input "Opt Out Checkbox" at bounding box center [1076, 345] width 10 height 2
checkbox input "false"
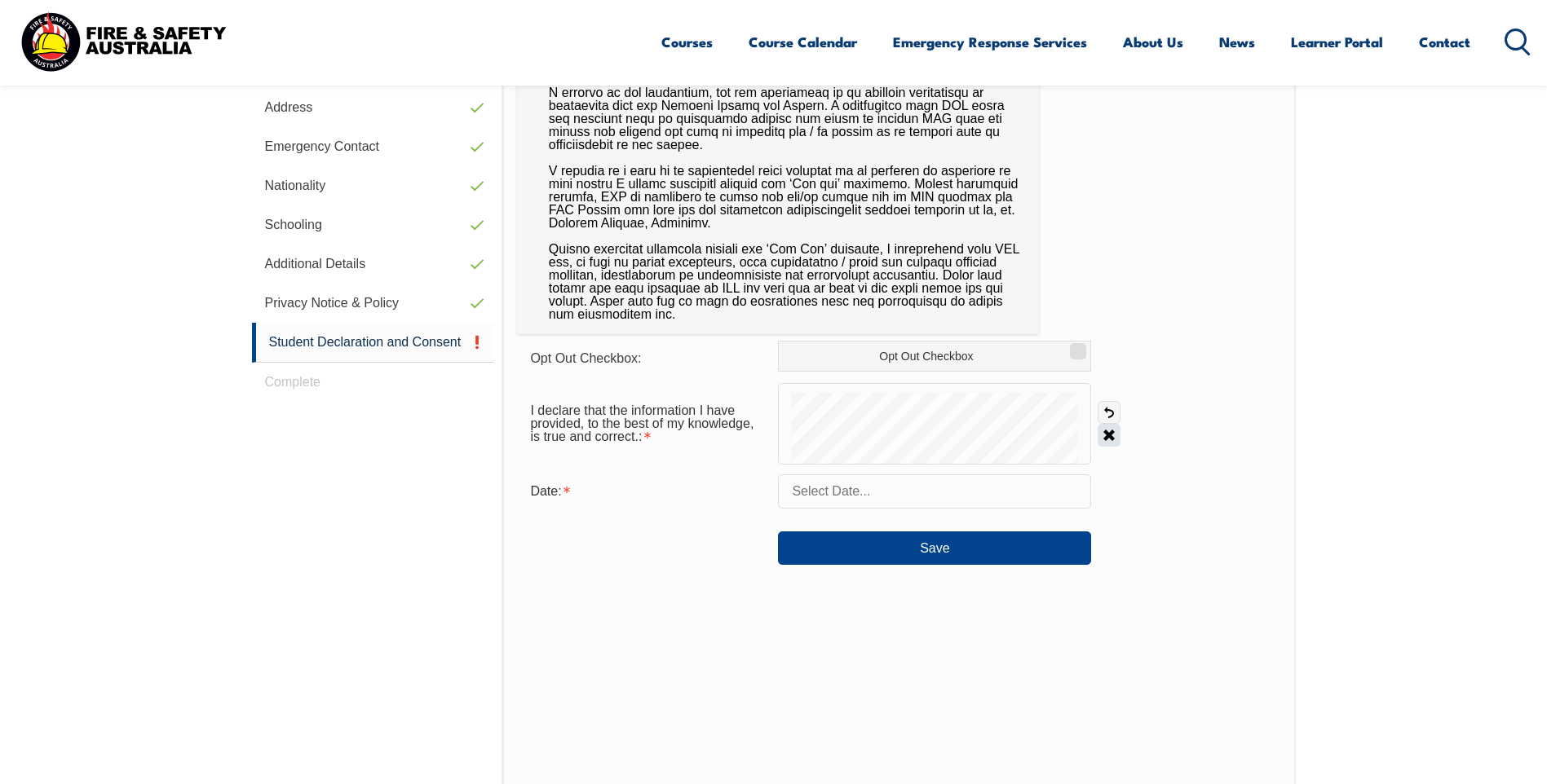
click at [1109, 438] on link "Clear" at bounding box center [1109, 435] width 23 height 23
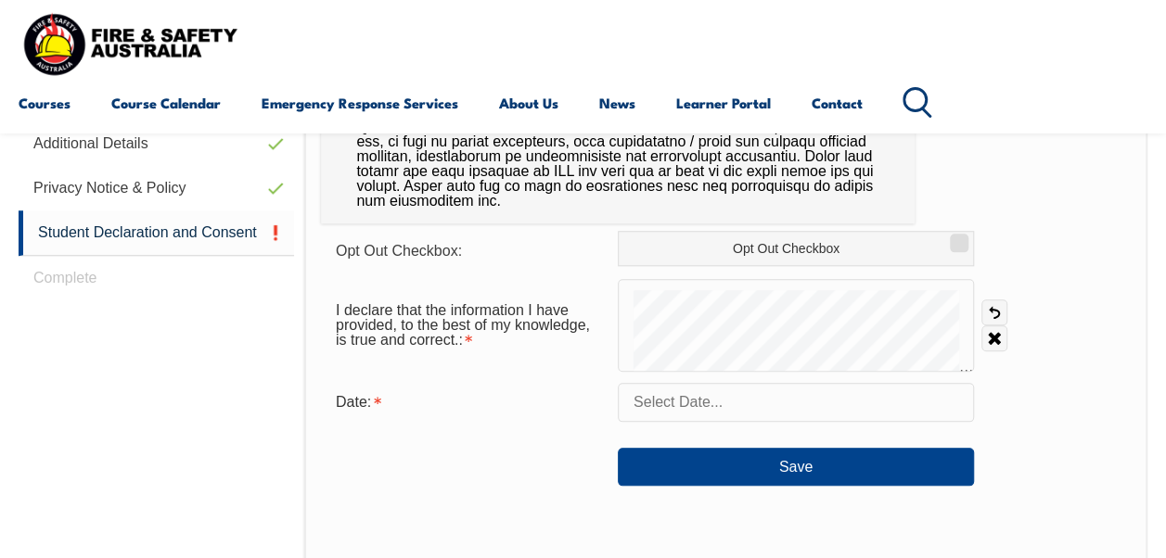
scroll to position [790, 0]
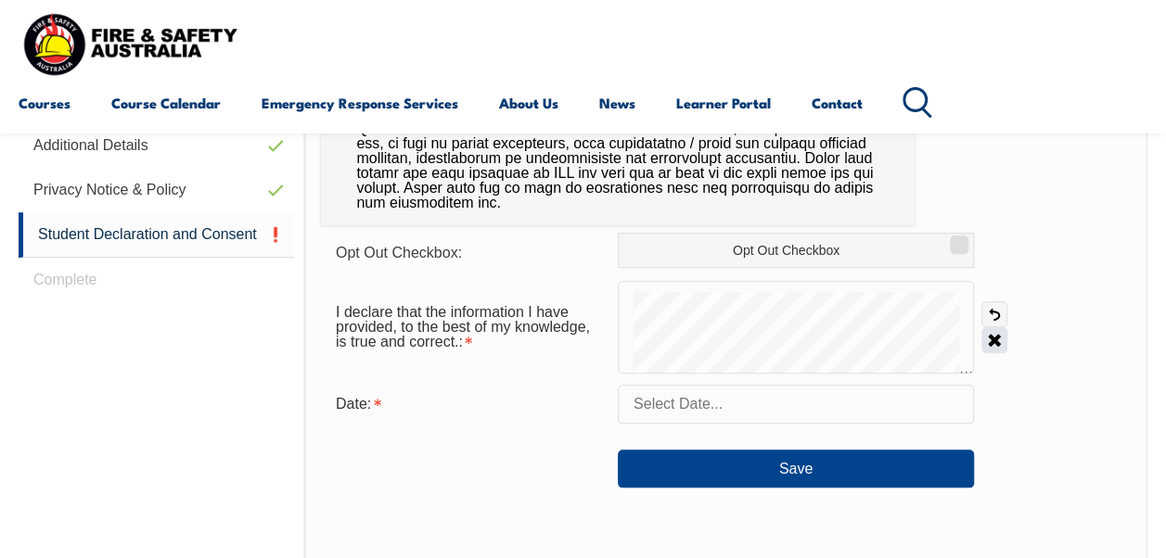
click at [989, 337] on link "Clear" at bounding box center [994, 340] width 26 height 26
click at [997, 334] on link "Clear" at bounding box center [994, 340] width 26 height 26
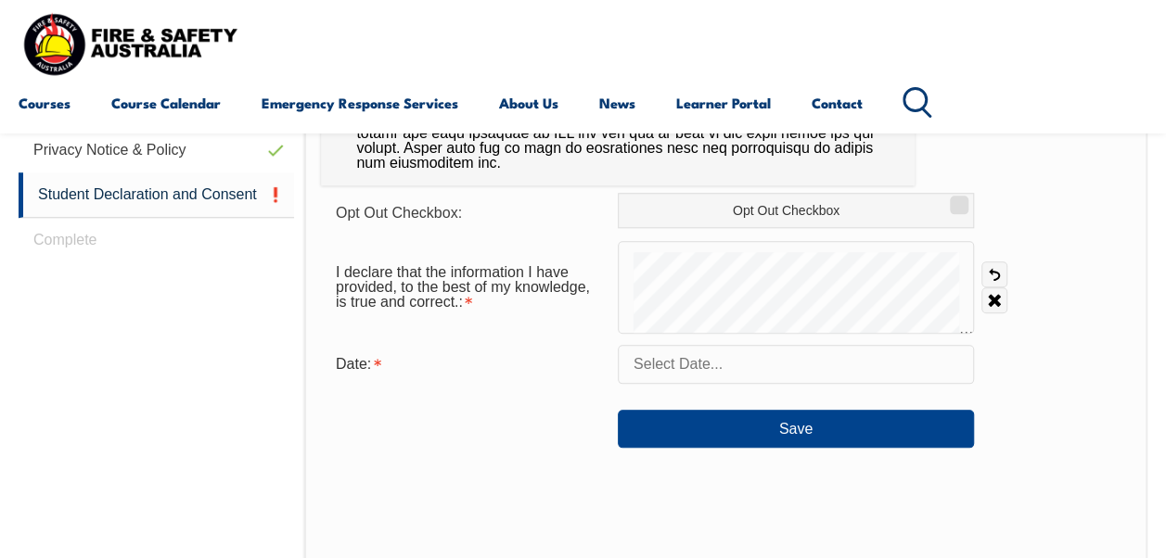
scroll to position [838, 0]
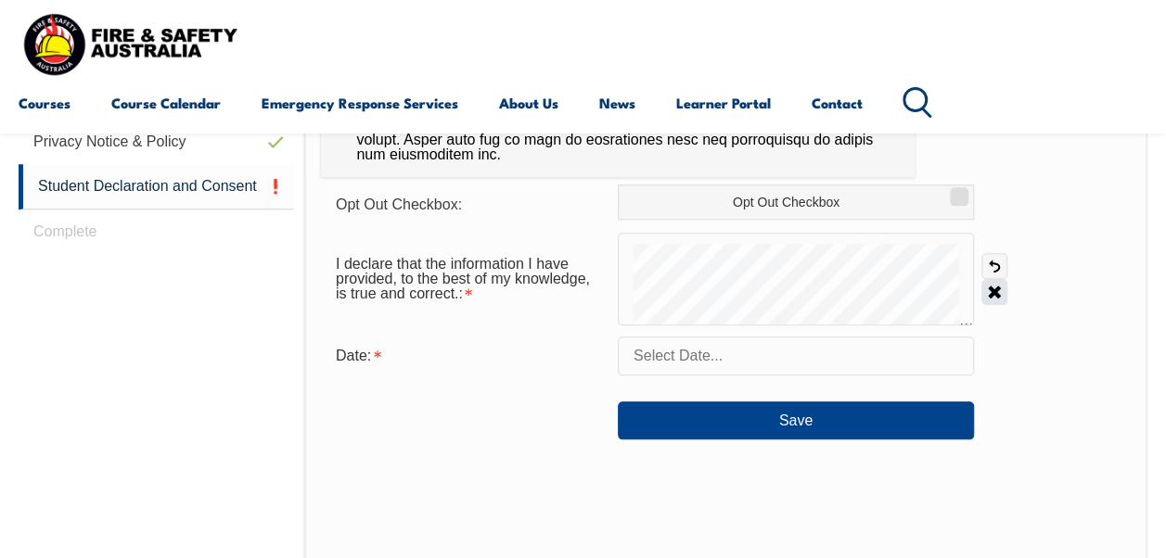
click at [993, 297] on link "Clear" at bounding box center [994, 292] width 26 height 26
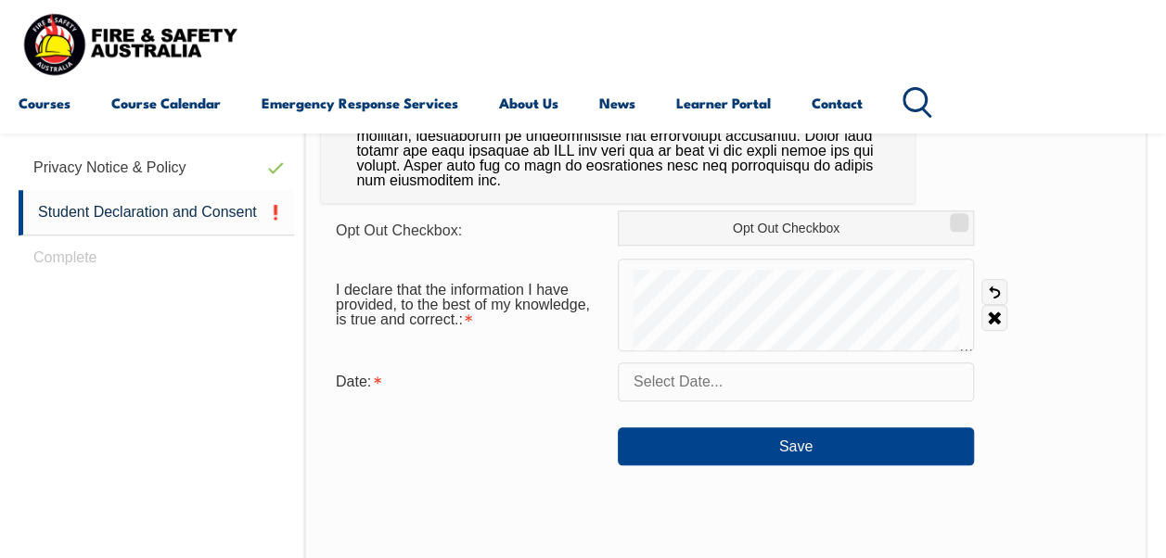
scroll to position [830, 0]
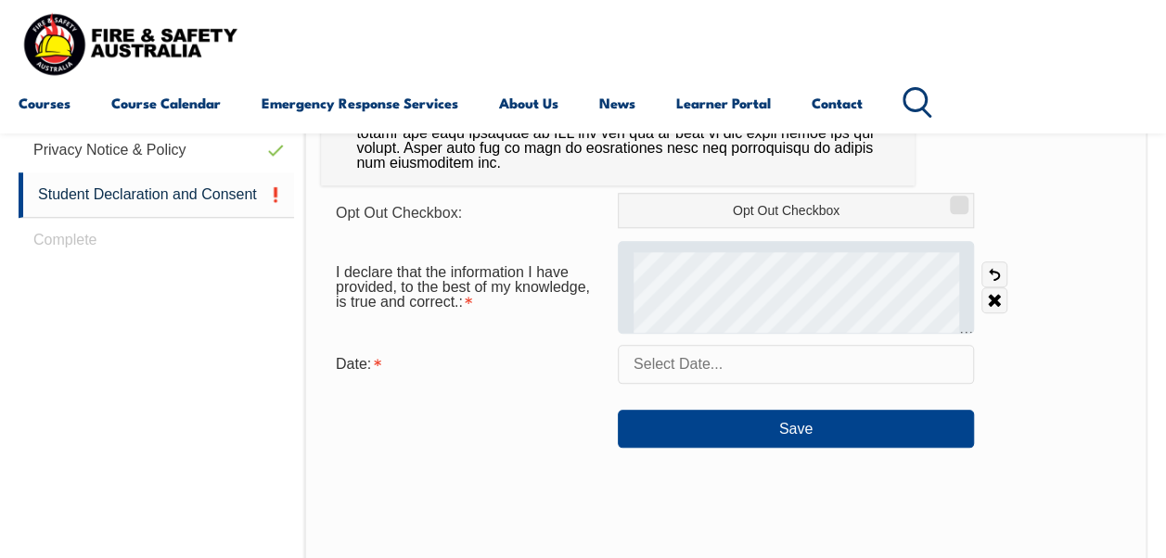
click at [659, 278] on div at bounding box center [796, 287] width 356 height 93
drag, startPoint x: 657, startPoint y: 249, endPoint x: 688, endPoint y: 250, distance: 31.6
click at [688, 250] on div at bounding box center [796, 287] width 356 height 93
click at [699, 245] on div at bounding box center [796, 287] width 356 height 93
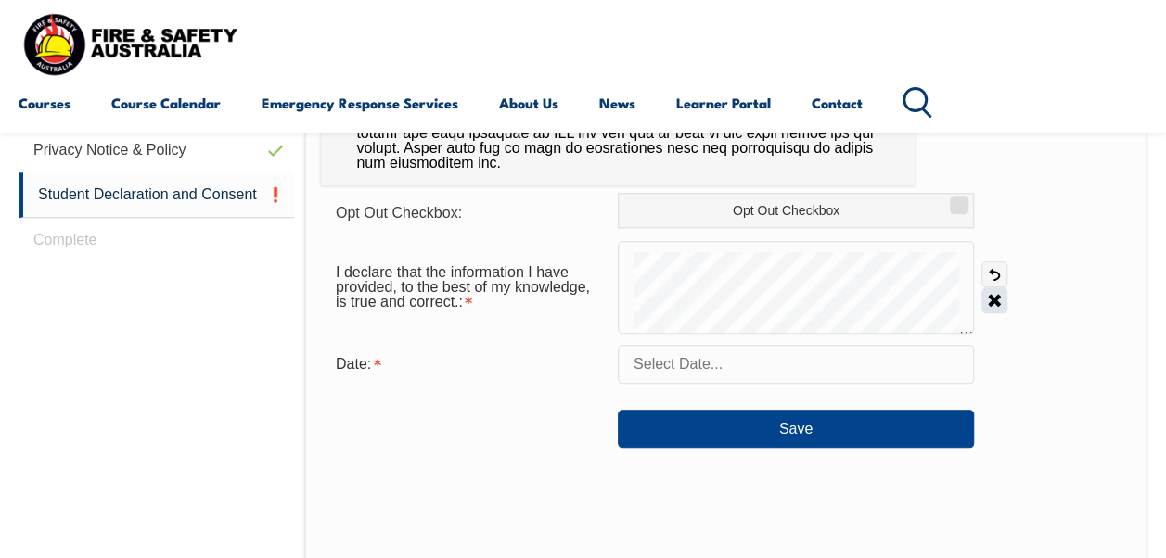
click at [996, 308] on link "Clear" at bounding box center [994, 301] width 26 height 26
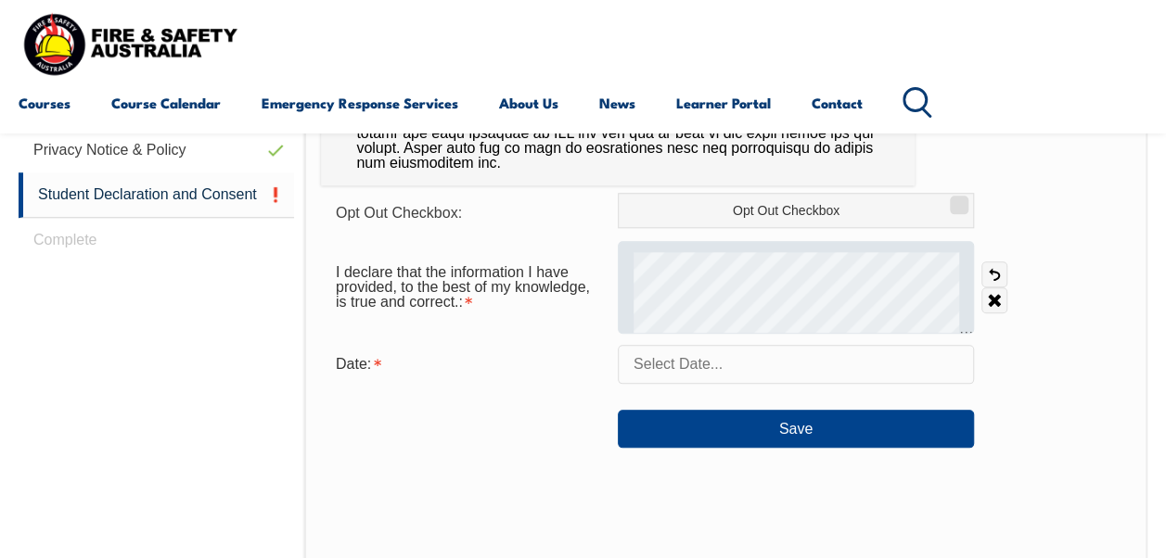
click at [659, 297] on div at bounding box center [796, 287] width 356 height 93
click at [659, 299] on div at bounding box center [796, 287] width 356 height 93
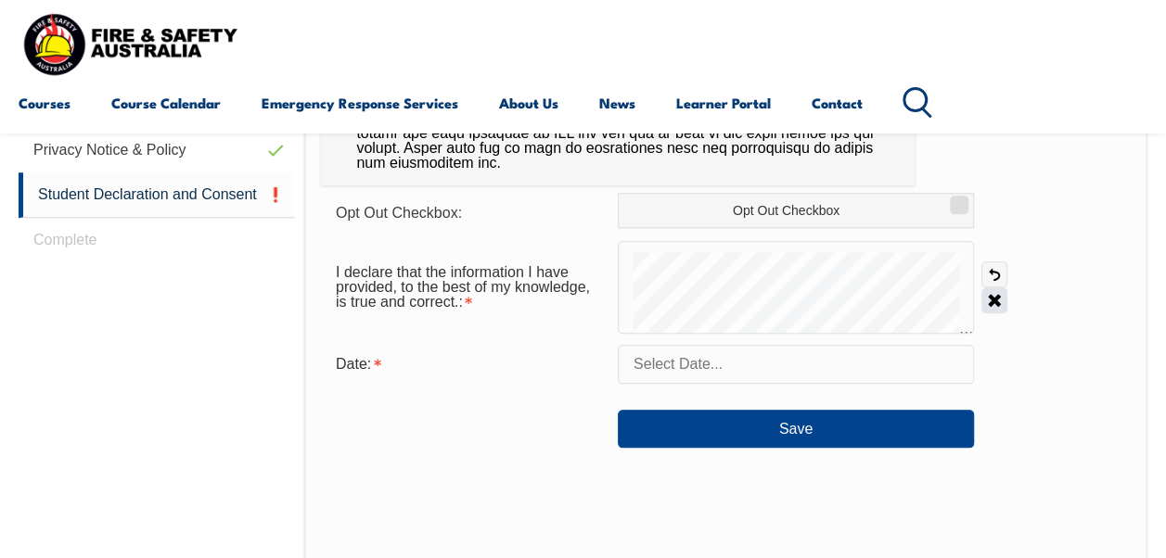
click at [998, 299] on link "Clear" at bounding box center [994, 301] width 26 height 26
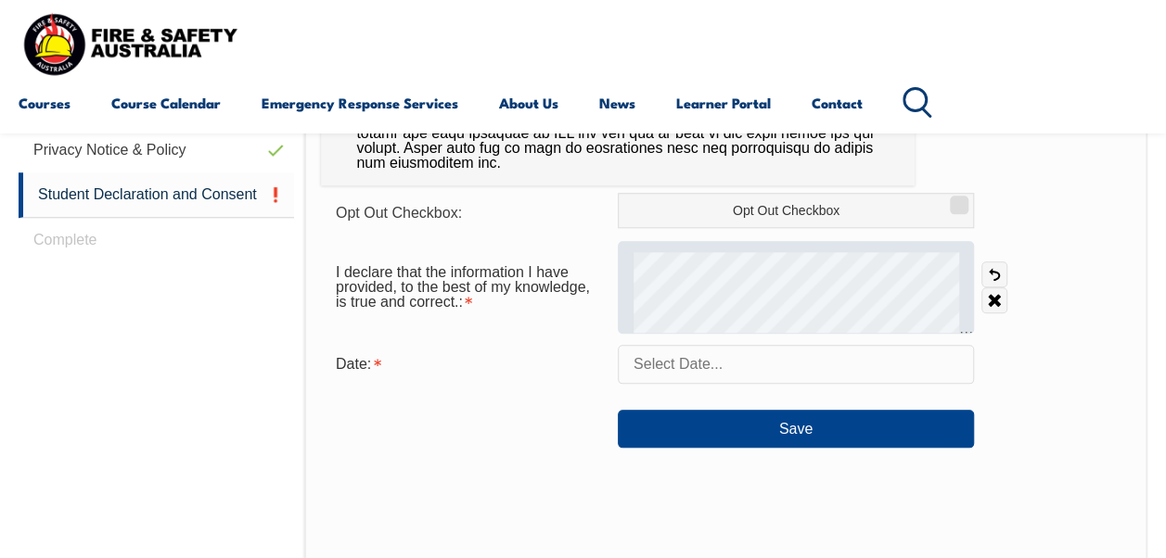
click at [660, 303] on div at bounding box center [796, 287] width 356 height 93
click at [659, 299] on div at bounding box center [796, 287] width 356 height 93
click at [654, 251] on div at bounding box center [796, 287] width 356 height 93
click at [651, 283] on div at bounding box center [796, 287] width 356 height 93
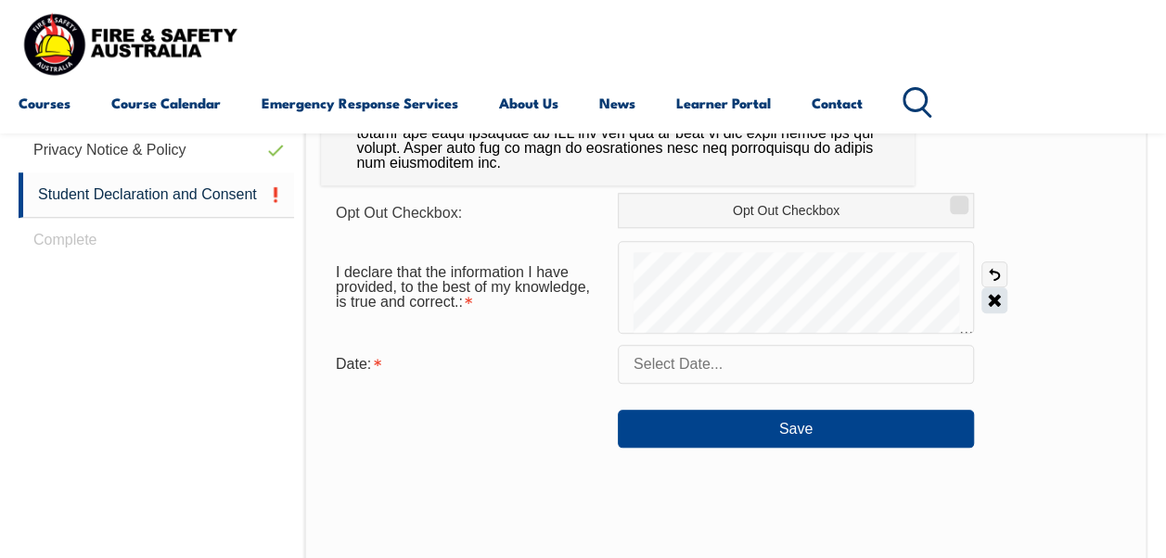
click at [983, 296] on link "Clear" at bounding box center [994, 301] width 26 height 26
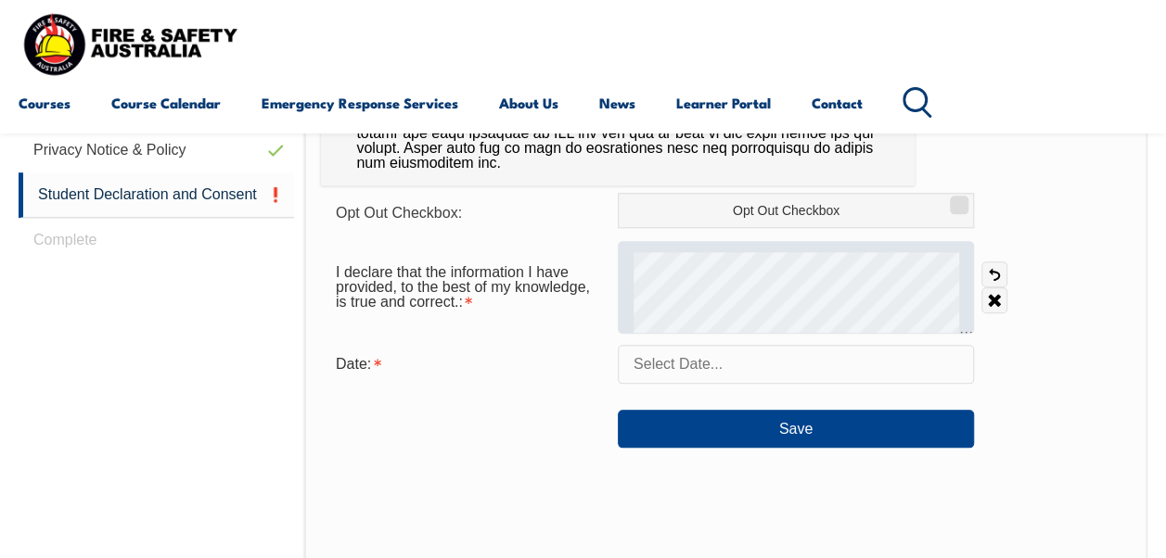
click at [675, 294] on div at bounding box center [796, 287] width 356 height 93
click at [676, 249] on div at bounding box center [796, 287] width 356 height 93
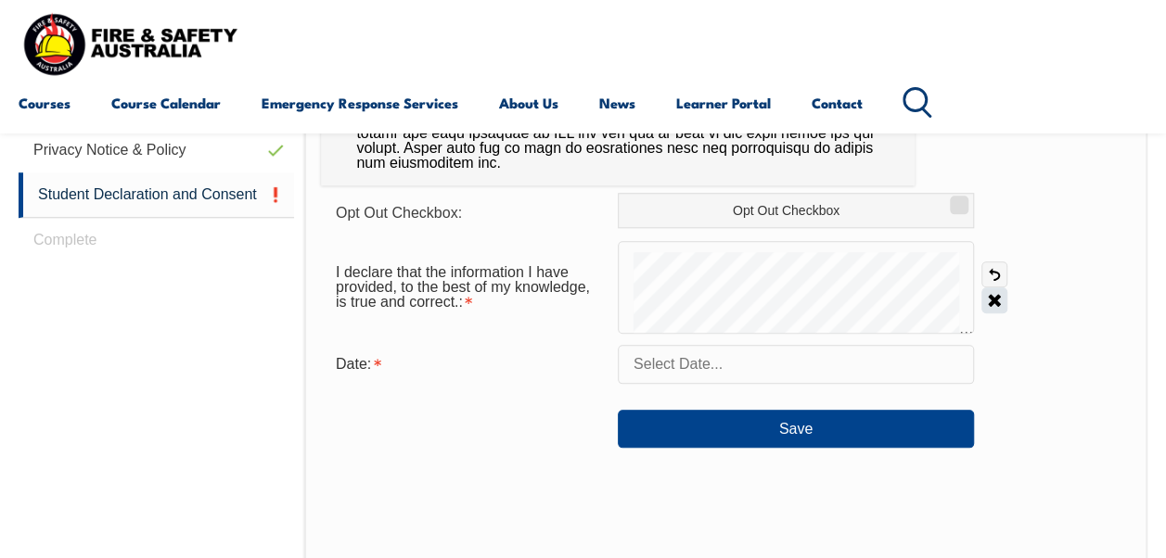
click at [1003, 304] on link "Clear" at bounding box center [994, 301] width 26 height 26
click at [989, 301] on link "Clear" at bounding box center [994, 301] width 26 height 26
click at [989, 305] on link "Clear" at bounding box center [994, 301] width 26 height 26
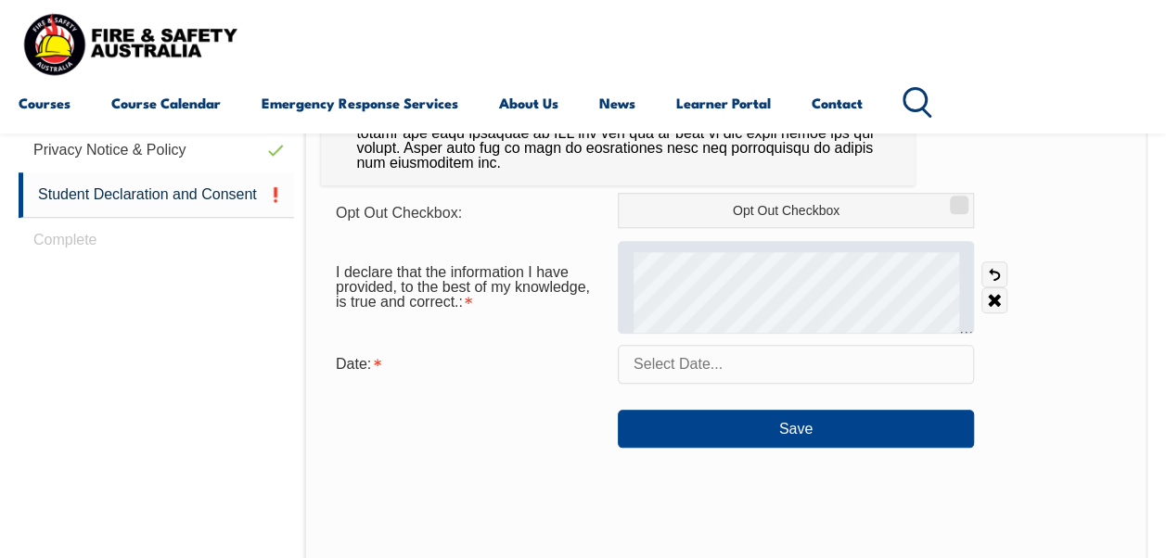
click at [660, 278] on div at bounding box center [796, 287] width 356 height 93
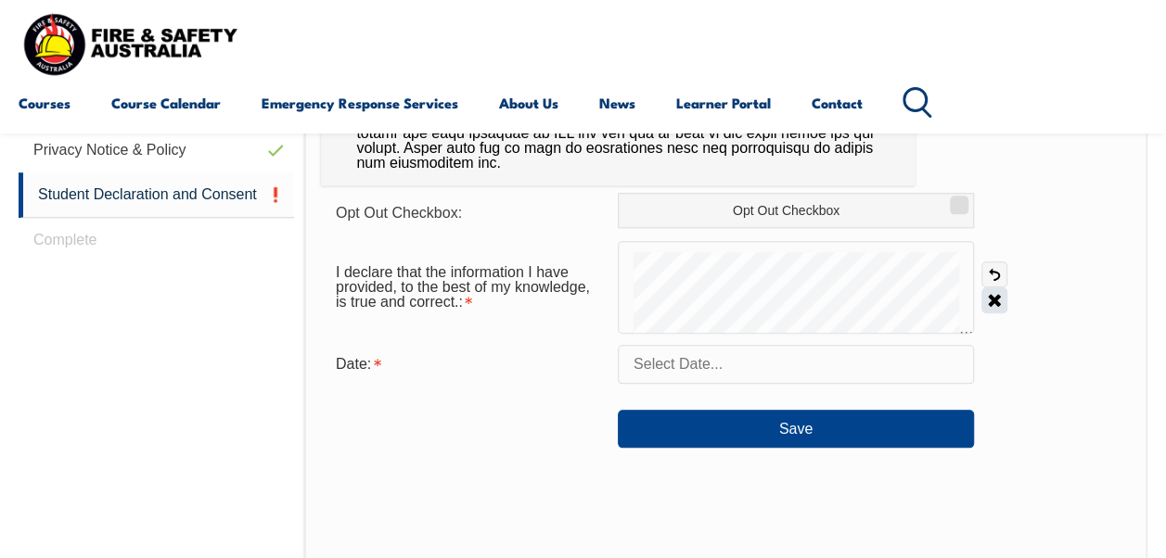
click at [994, 301] on link "Clear" at bounding box center [994, 301] width 26 height 26
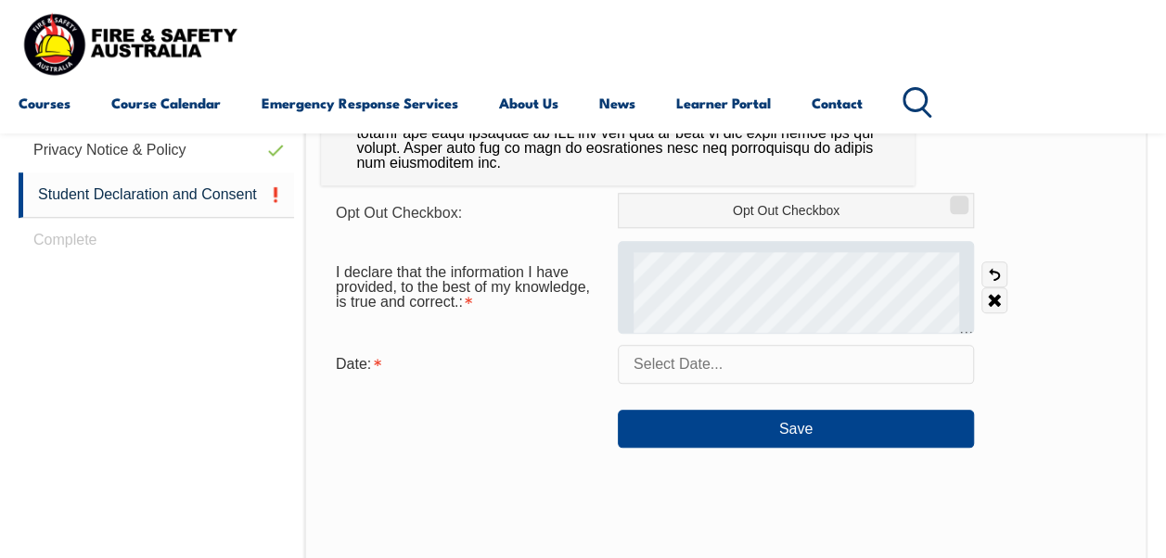
click at [666, 293] on div at bounding box center [796, 287] width 356 height 93
click at [666, 306] on div at bounding box center [796, 287] width 356 height 93
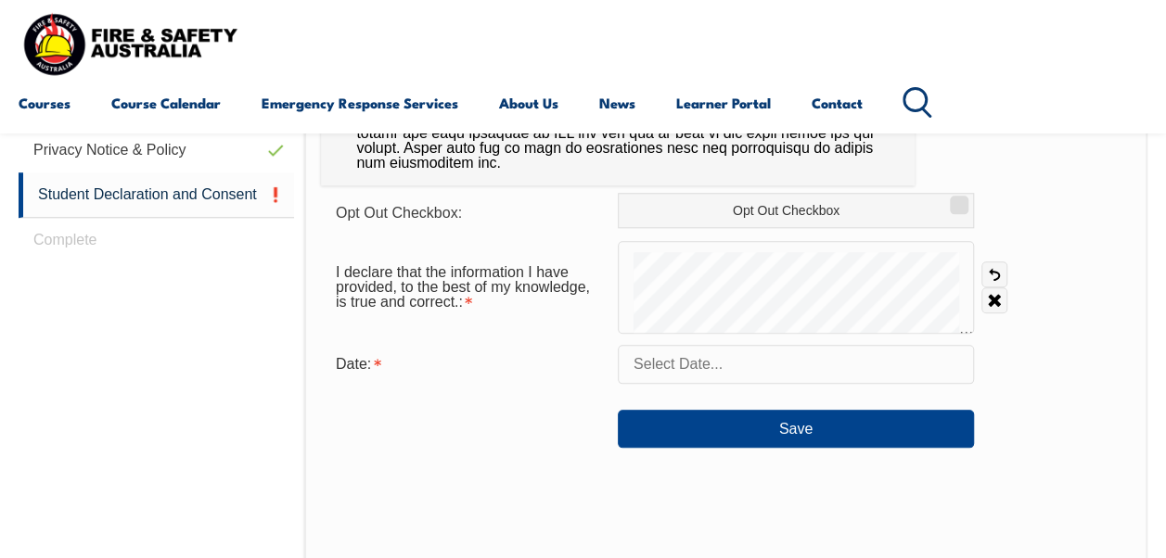
click at [976, 294] on div "Undo Clear" at bounding box center [990, 288] width 33 height 52
click at [989, 295] on link "Clear" at bounding box center [994, 301] width 26 height 26
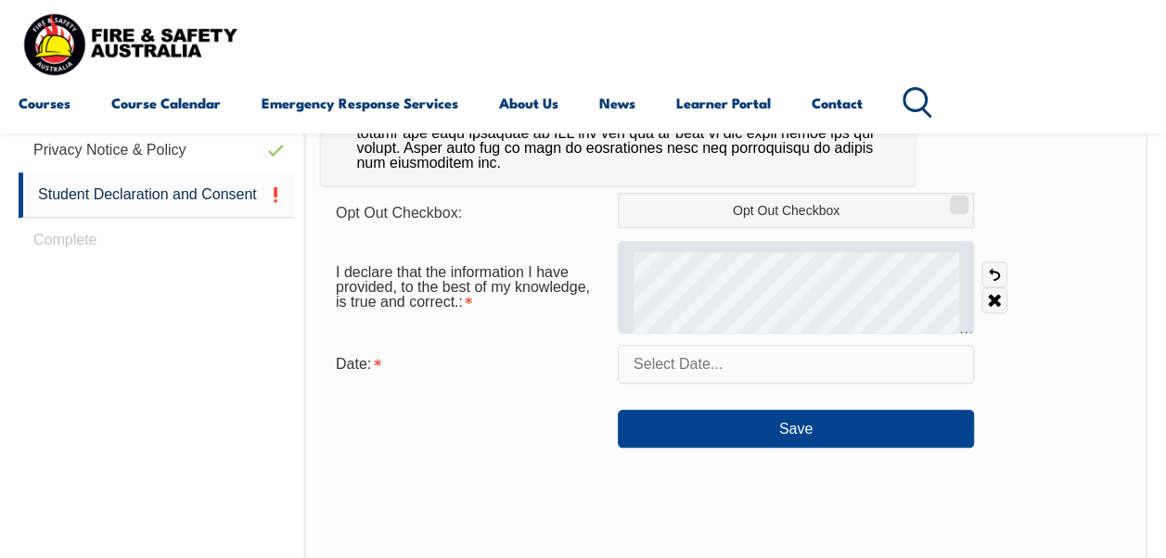
click at [719, 249] on div at bounding box center [796, 287] width 356 height 93
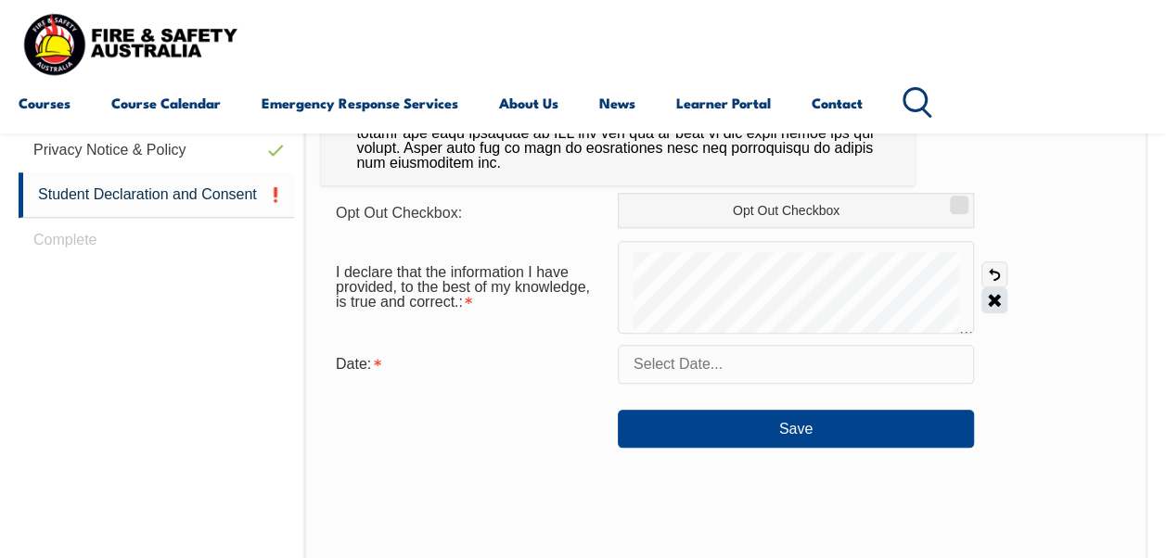
click at [992, 302] on link "Clear" at bounding box center [994, 301] width 26 height 26
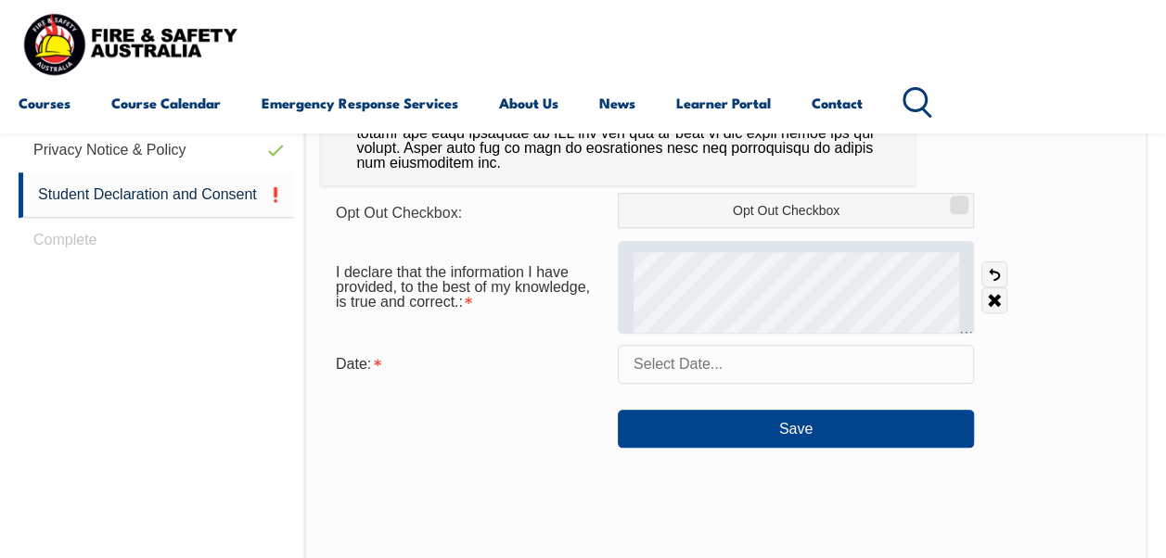
click at [664, 319] on div at bounding box center [796, 287] width 356 height 93
click at [660, 307] on div at bounding box center [796, 287] width 356 height 93
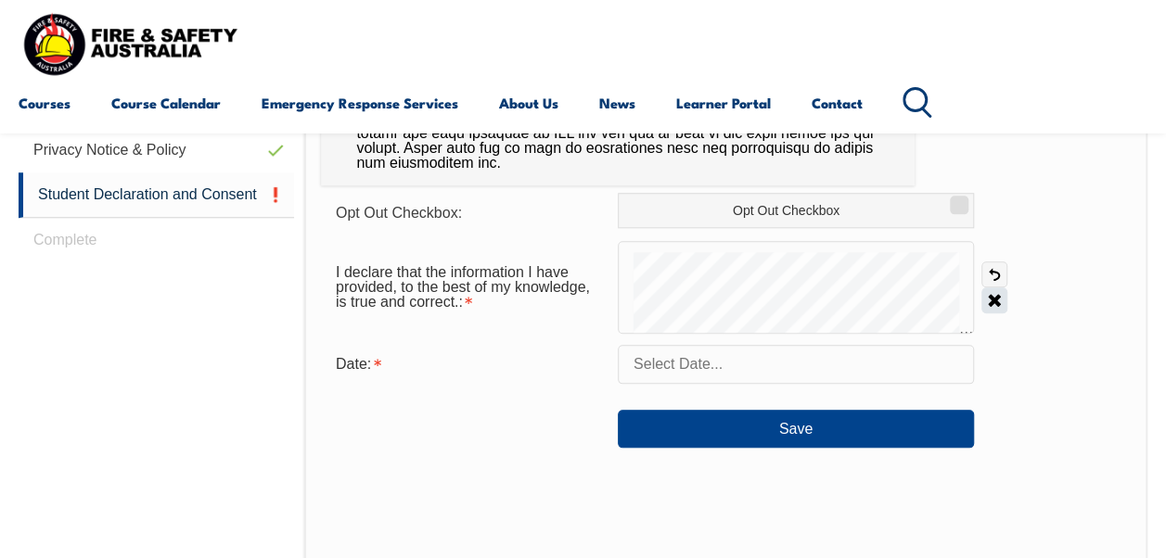
click at [991, 290] on link "Clear" at bounding box center [994, 301] width 26 height 26
click at [997, 301] on link "Clear" at bounding box center [994, 301] width 26 height 26
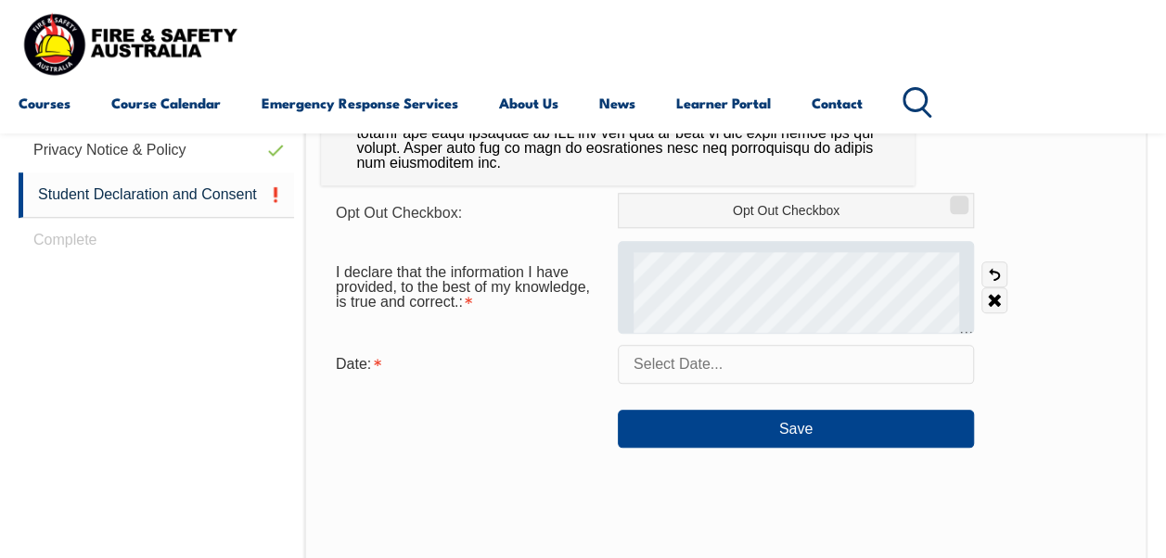
click at [997, 301] on link "Clear" at bounding box center [994, 301] width 26 height 26
click at [643, 291] on div at bounding box center [796, 287] width 356 height 93
click at [656, 245] on div at bounding box center [796, 287] width 356 height 93
click at [654, 313] on div at bounding box center [796, 287] width 356 height 93
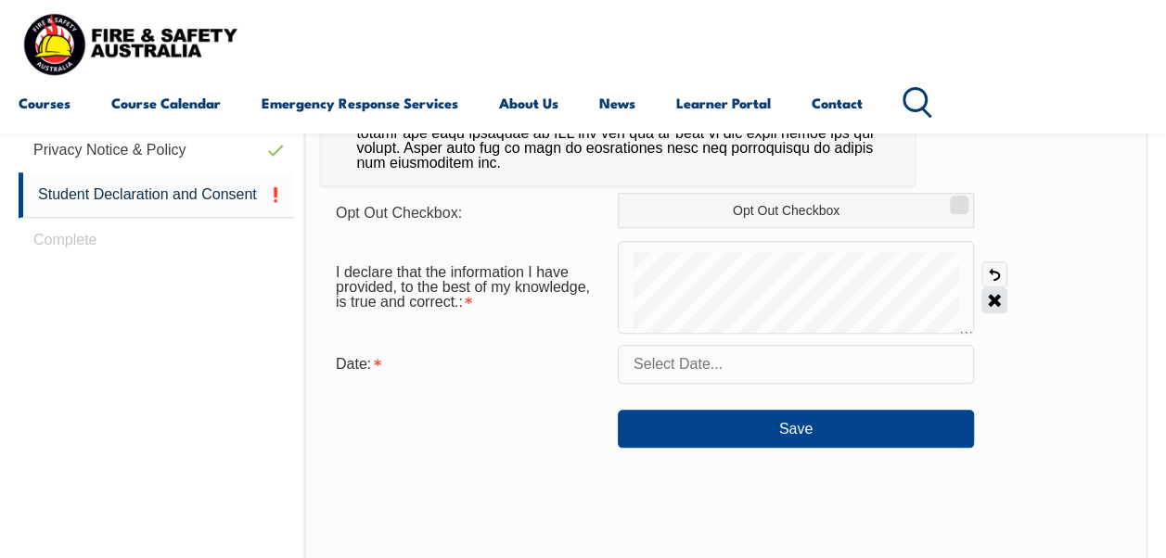
click at [992, 300] on link "Clear" at bounding box center [994, 301] width 26 height 26
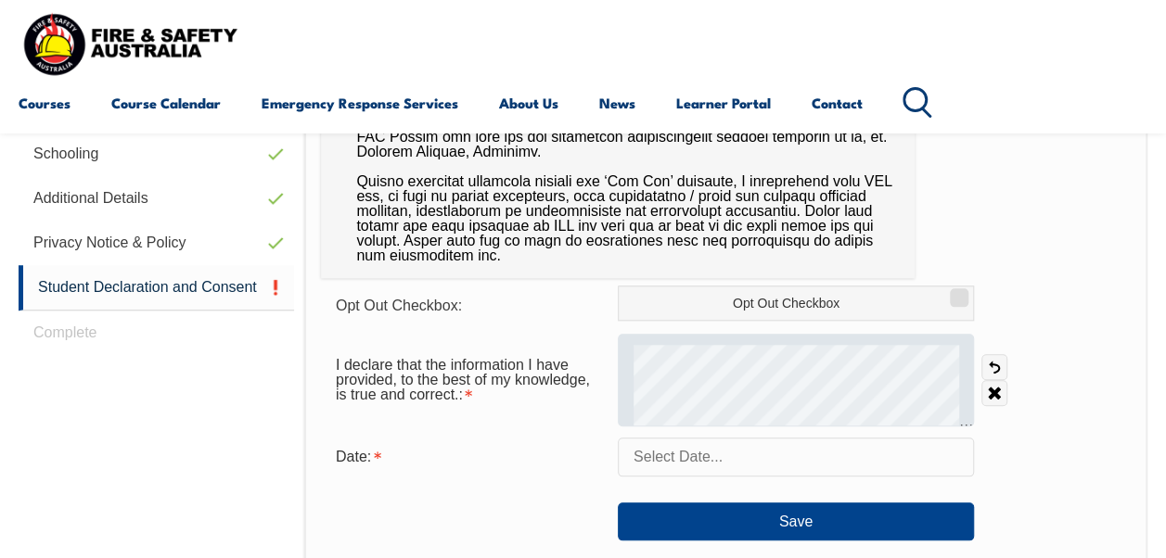
click at [666, 413] on div at bounding box center [796, 380] width 356 height 93
click at [657, 395] on div at bounding box center [796, 380] width 356 height 93
click at [653, 343] on div at bounding box center [796, 380] width 356 height 93
click at [652, 353] on div at bounding box center [796, 380] width 356 height 93
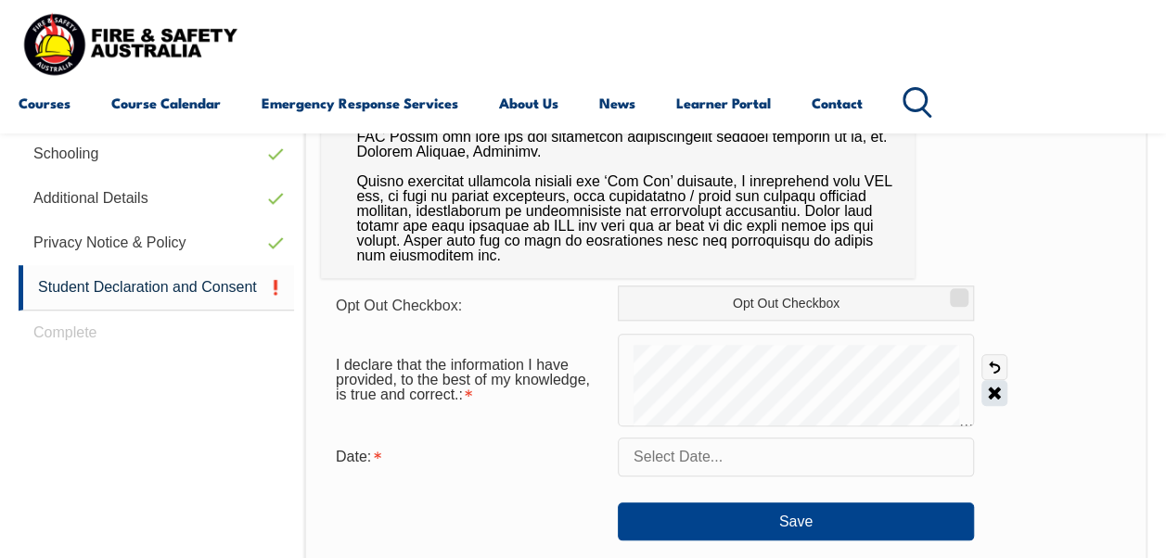
click at [994, 390] on link "Clear" at bounding box center [994, 393] width 26 height 26
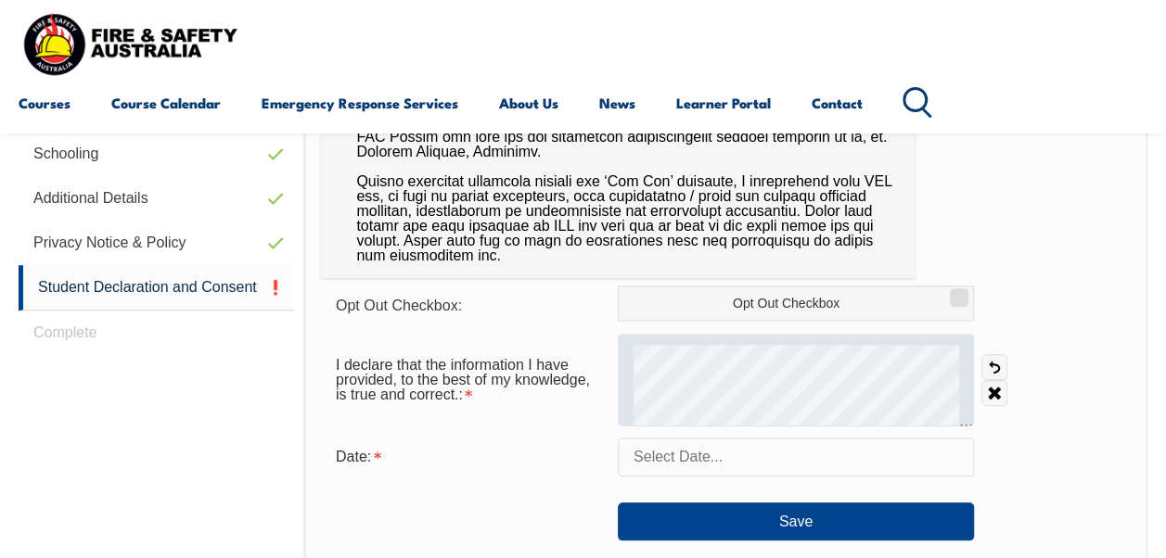
click at [643, 403] on div at bounding box center [796, 380] width 356 height 93
click at [654, 387] on div at bounding box center [796, 380] width 356 height 93
click at [648, 341] on div at bounding box center [796, 380] width 356 height 93
click at [651, 382] on div at bounding box center [796, 380] width 356 height 93
drag, startPoint x: 988, startPoint y: 390, endPoint x: 961, endPoint y: 397, distance: 27.9
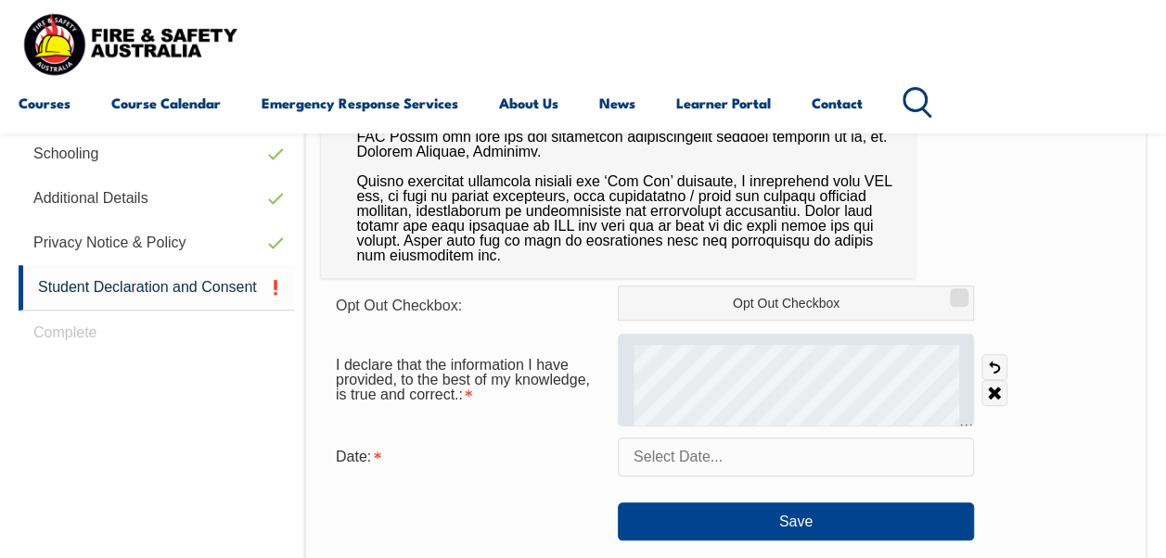
click at [986, 390] on link "Clear" at bounding box center [994, 393] width 26 height 26
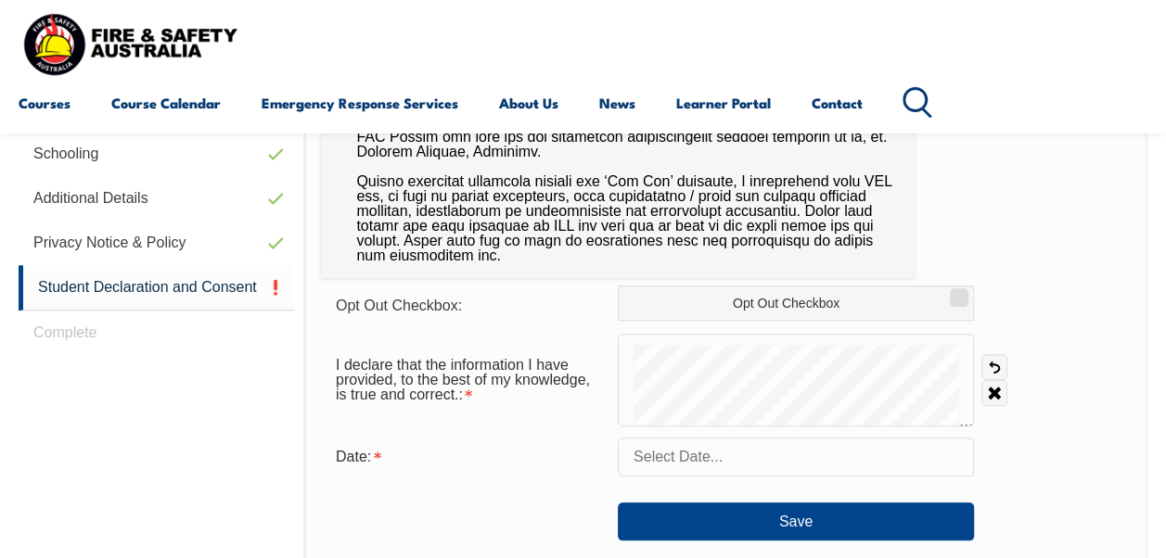
click at [771, 466] on input "text" at bounding box center [796, 457] width 356 height 39
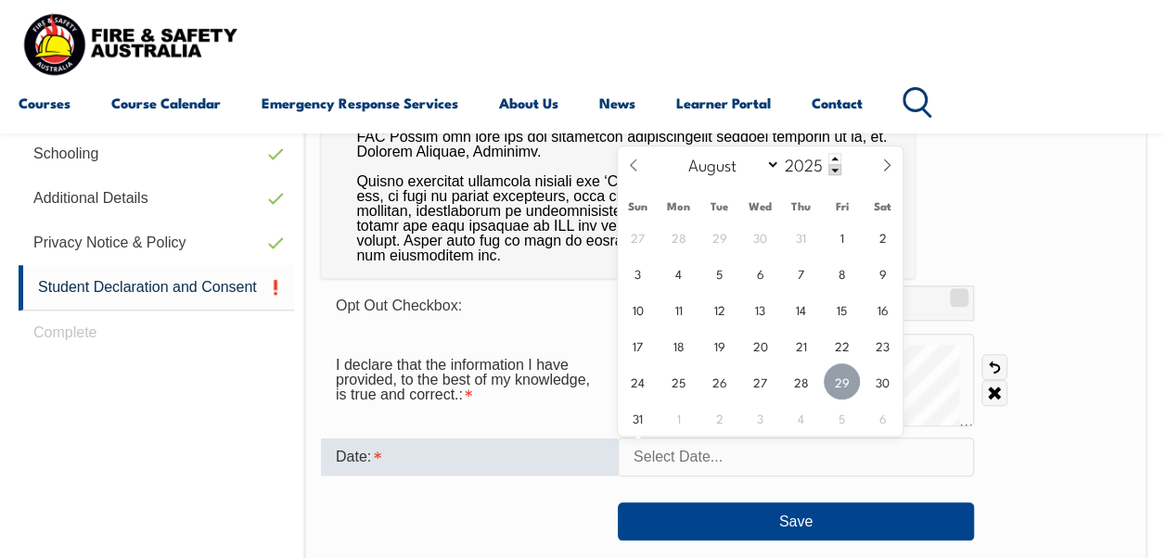
click at [842, 382] on span "29" at bounding box center [842, 382] width 36 height 36
type input "August 29, 2025"
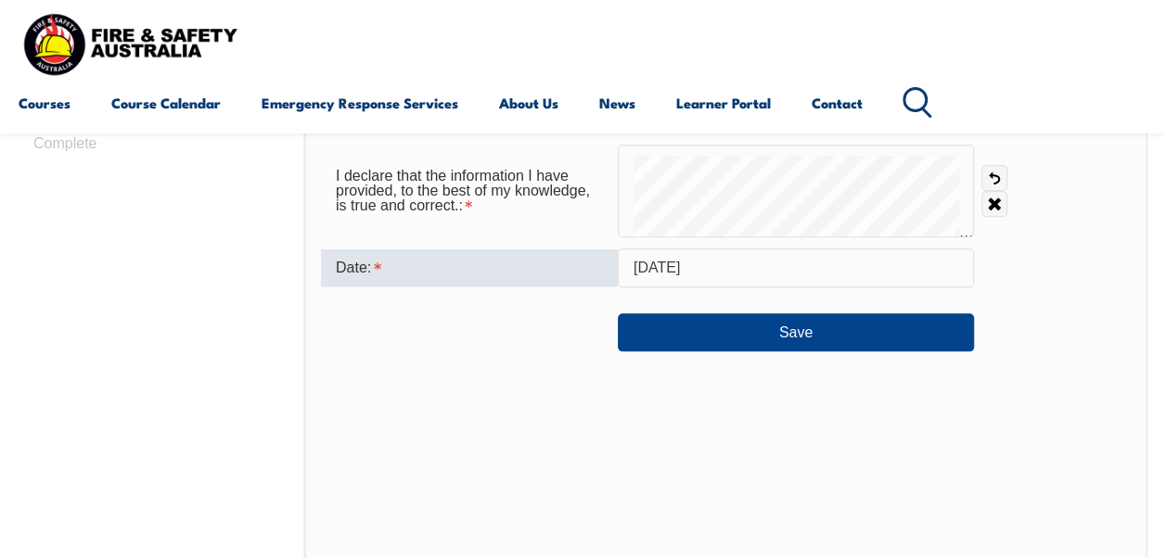
scroll to position [830, 0]
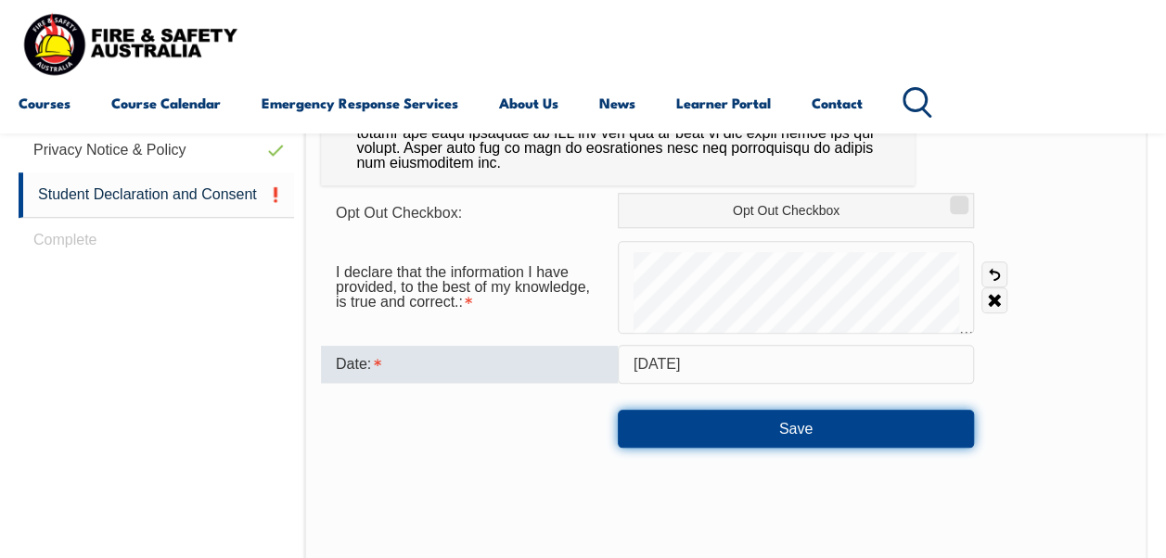
click at [825, 416] on button "Save" at bounding box center [796, 428] width 356 height 37
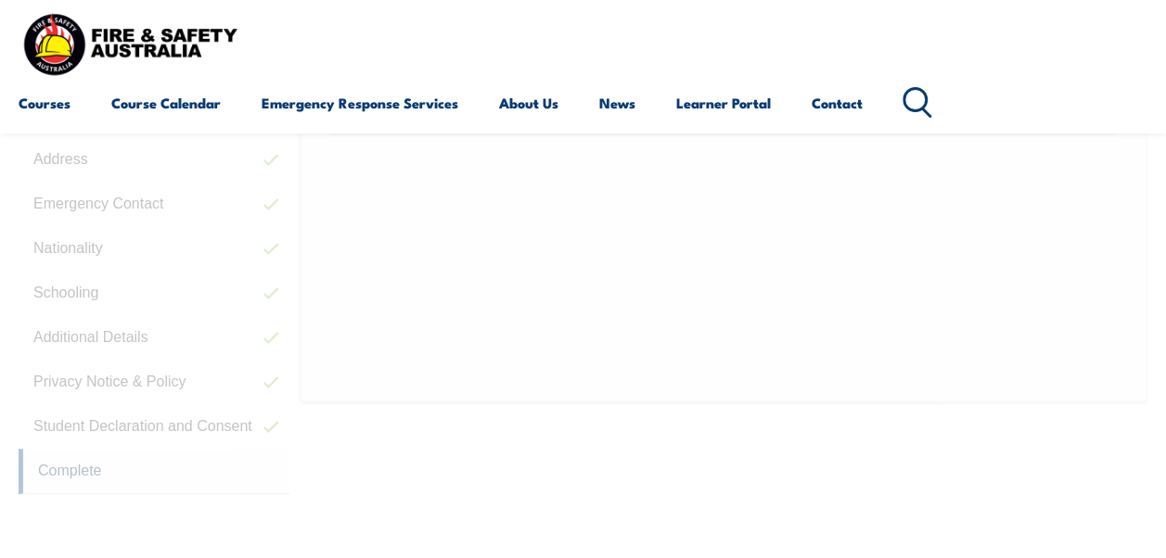
scroll to position [449, 0]
